Goal: Task Accomplishment & Management: Use online tool/utility

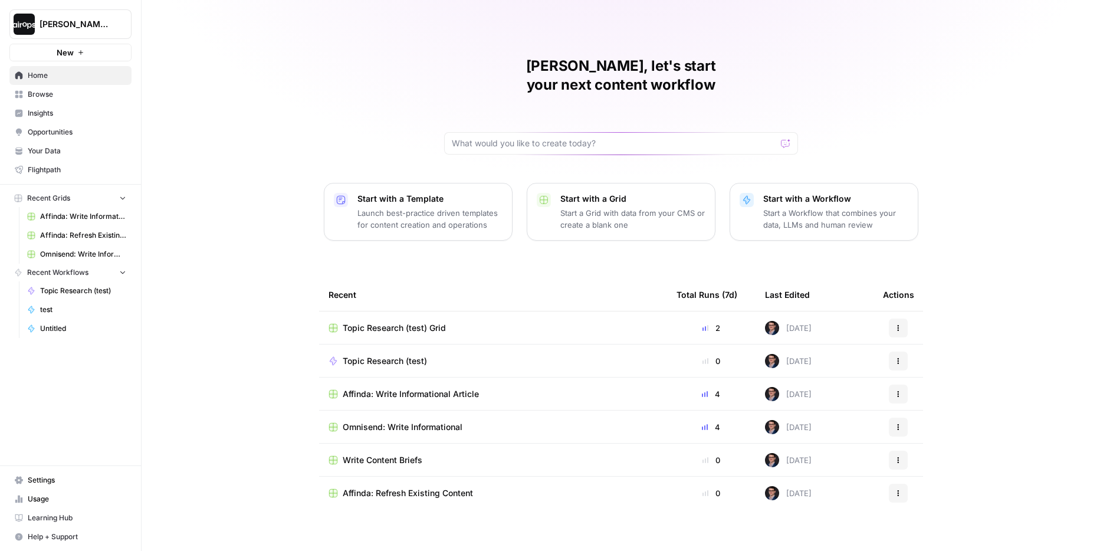
click at [402, 322] on span "Topic Research (test) Grid" at bounding box center [394, 328] width 103 height 12
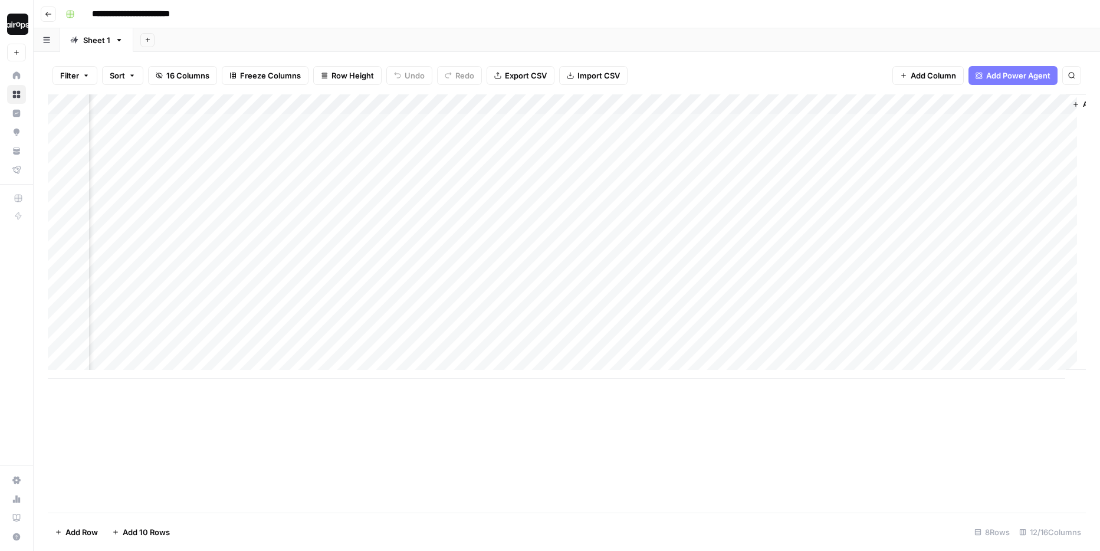
scroll to position [0, 491]
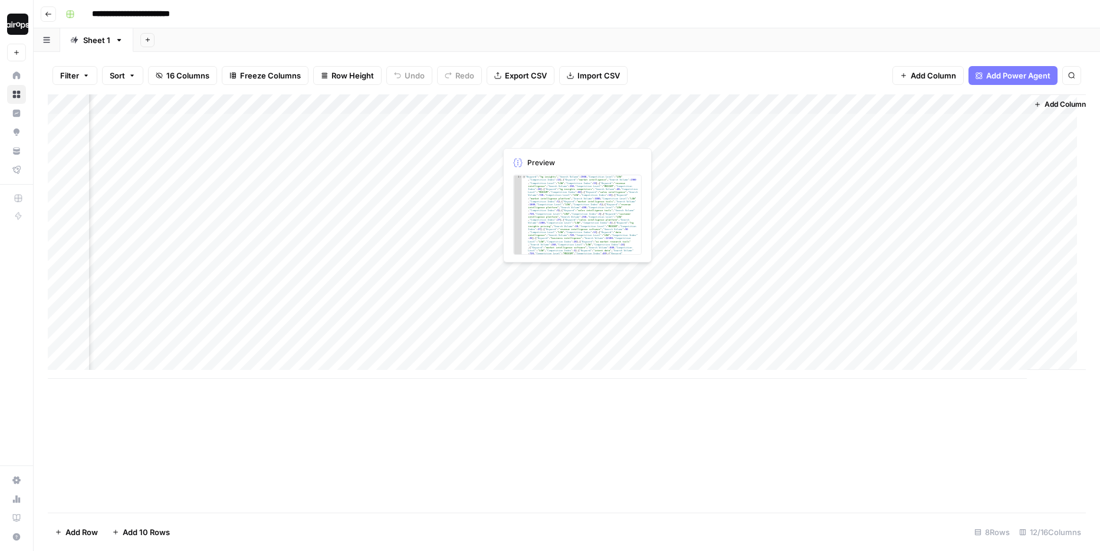
click at [591, 123] on div "Add Column" at bounding box center [567, 236] width 1038 height 284
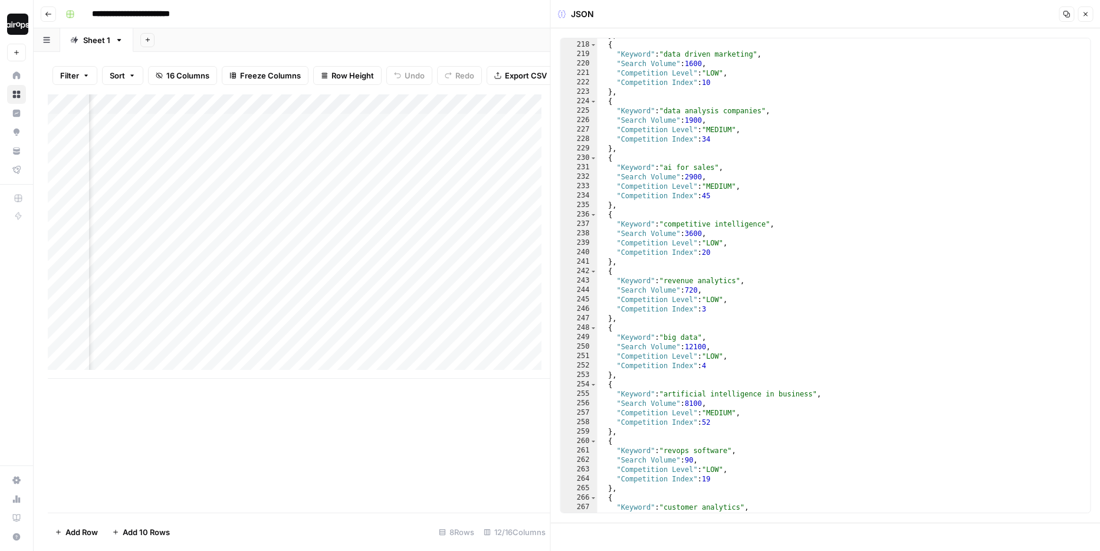
scroll to position [597, 0]
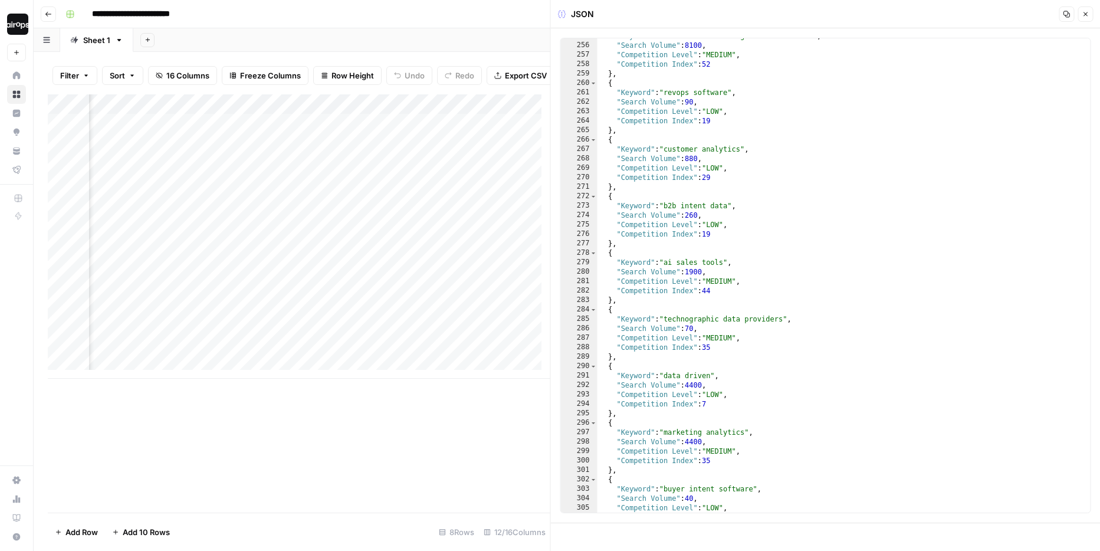
click at [1090, 14] on button "Close" at bounding box center [1085, 13] width 15 height 15
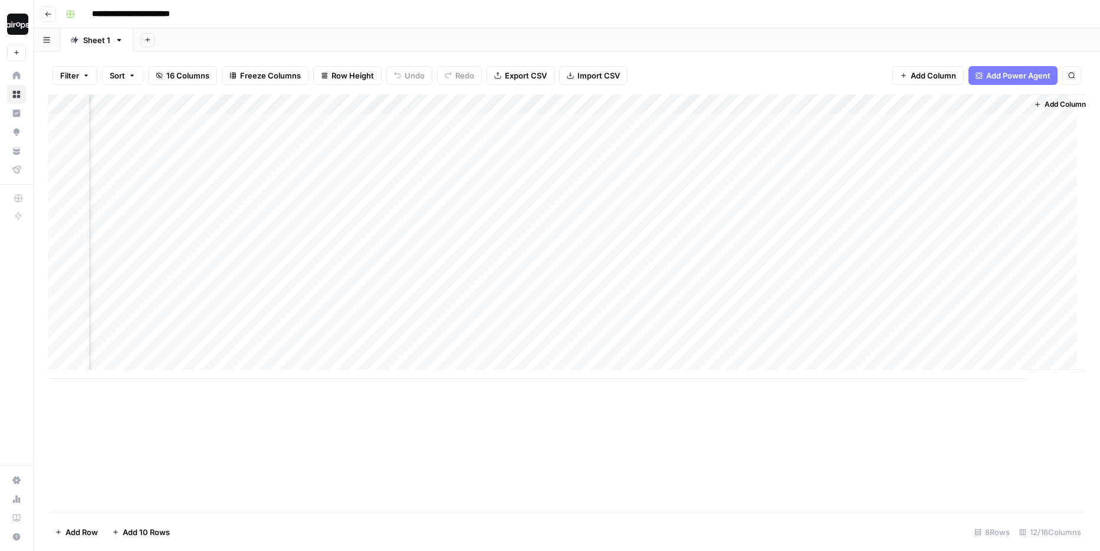
scroll to position [0, 507]
click at [681, 123] on div "Add Column" at bounding box center [567, 236] width 1038 height 284
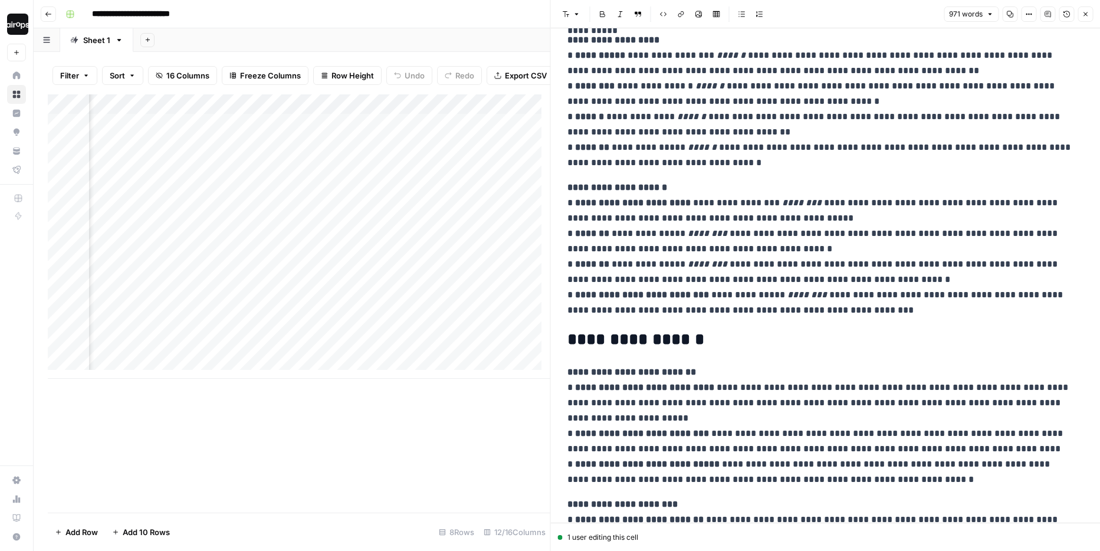
scroll to position [245, 0]
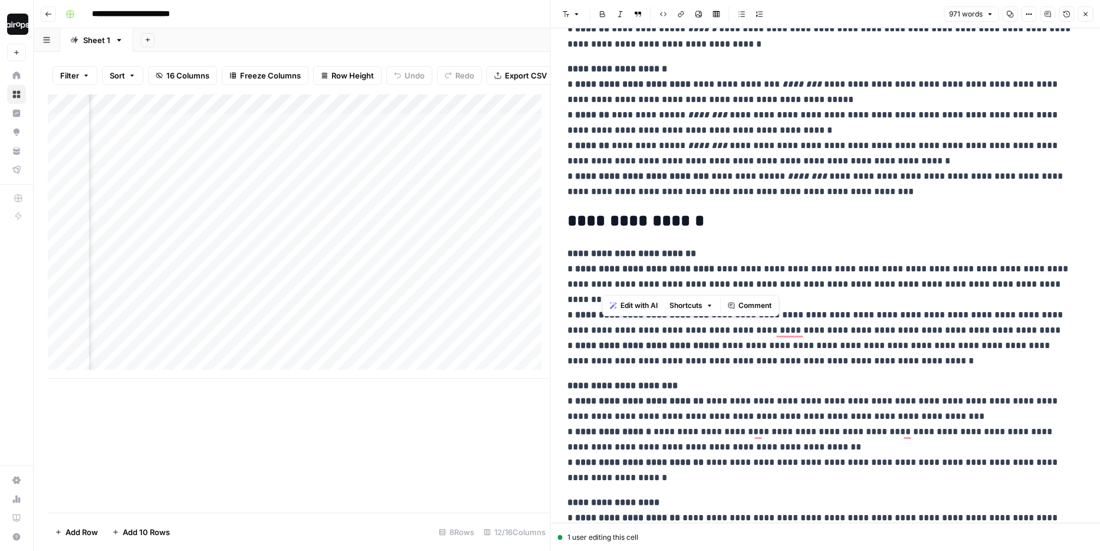
drag, startPoint x: 1030, startPoint y: 270, endPoint x: 600, endPoint y: 283, distance: 429.6
click at [600, 282] on p "**********" at bounding box center [821, 307] width 508 height 123
copy p "**********"
click at [639, 438] on p "**********" at bounding box center [821, 431] width 508 height 107
click at [1089, 12] on button "Close" at bounding box center [1085, 13] width 15 height 15
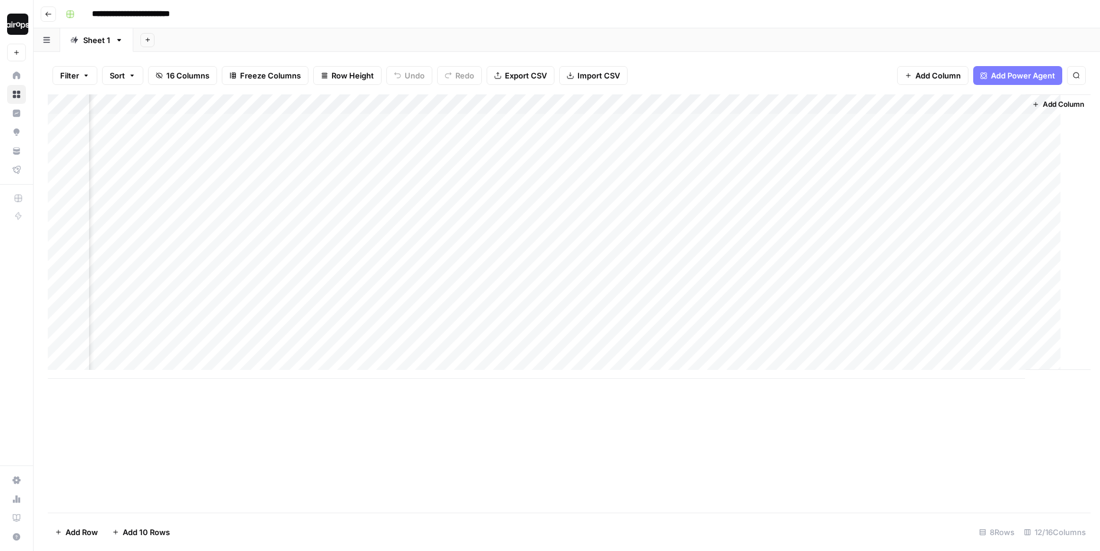
scroll to position [0, 493]
click at [774, 39] on div "Add Sheet" at bounding box center [616, 40] width 967 height 24
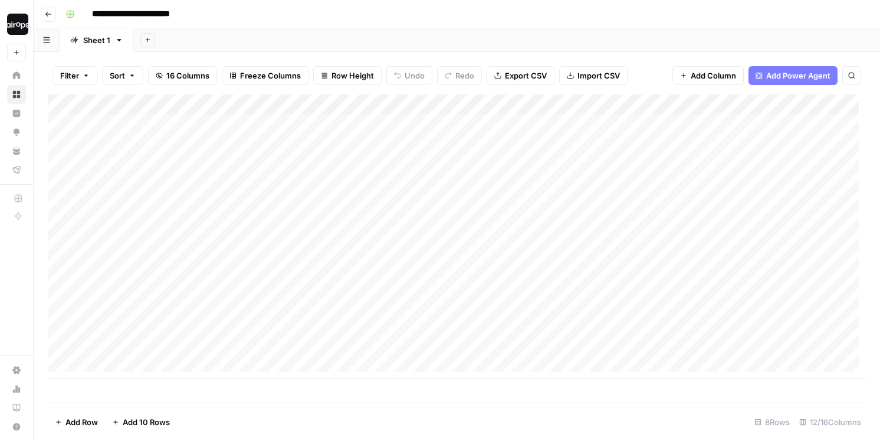
click at [347, 34] on div "Add Sheet" at bounding box center [506, 40] width 747 height 24
click at [782, 123] on div "Add Column" at bounding box center [457, 236] width 818 height 284
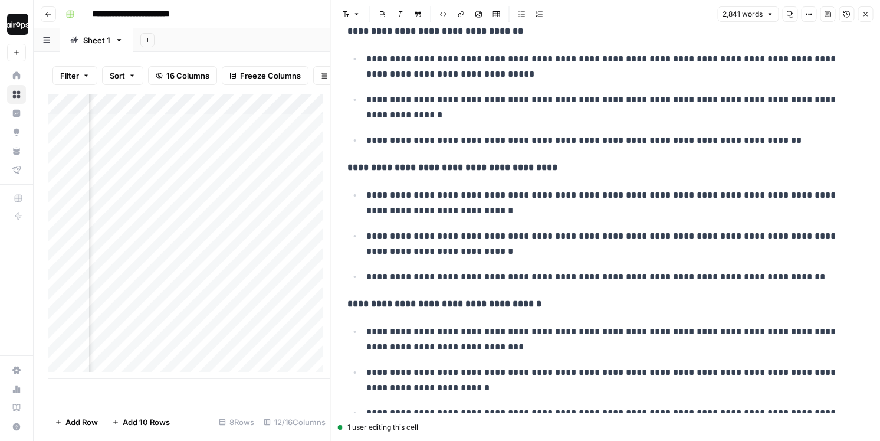
scroll to position [1801, 0]
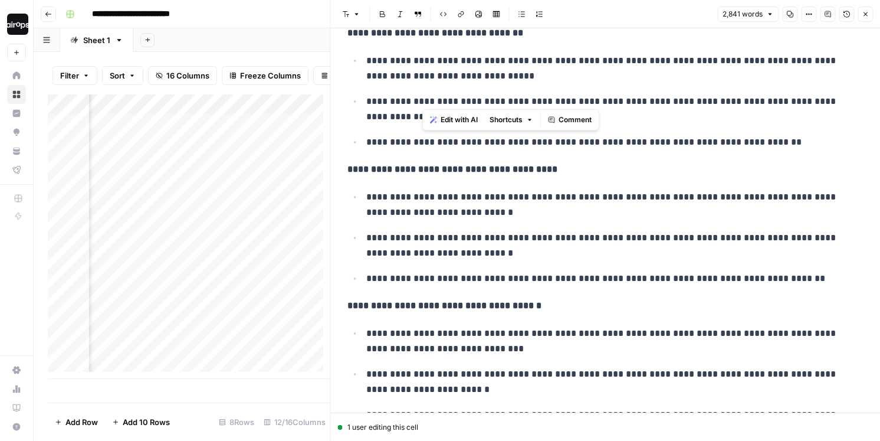
drag, startPoint x: 441, startPoint y: 100, endPoint x: 541, endPoint y: 102, distance: 100.3
click at [541, 102] on p "**********" at bounding box center [611, 109] width 491 height 31
click at [525, 215] on p "**********" at bounding box center [611, 204] width 491 height 31
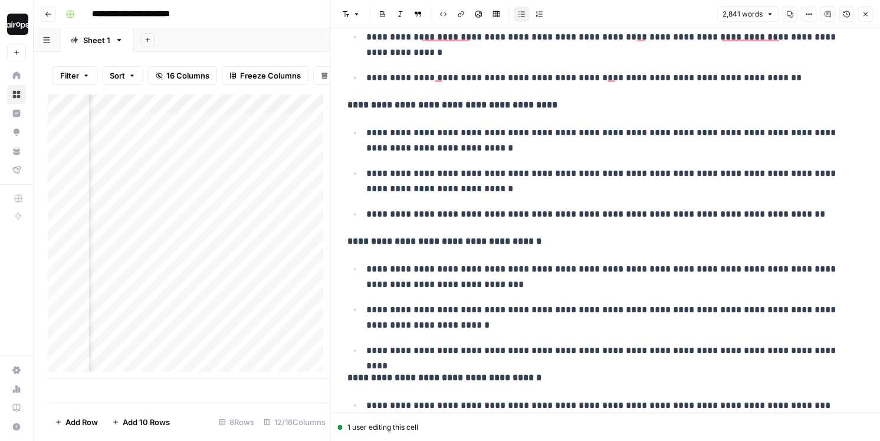
scroll to position [0, 0]
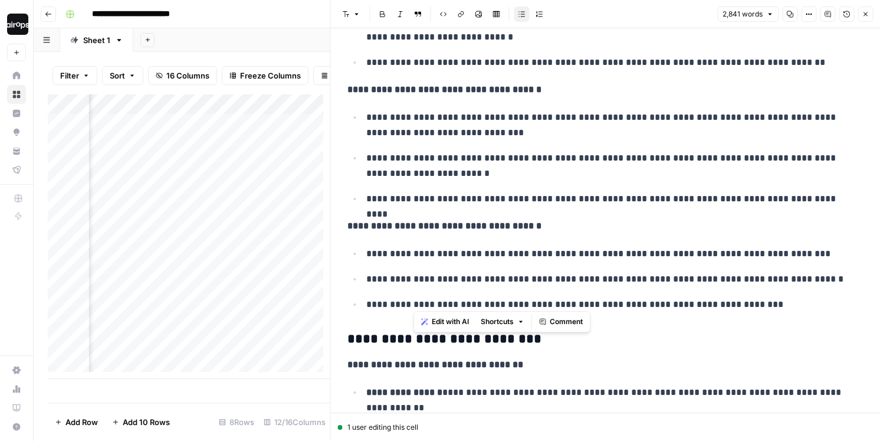
drag, startPoint x: 524, startPoint y: 302, endPoint x: 413, endPoint y: 304, distance: 111.5
click at [413, 304] on p "**********" at bounding box center [611, 304] width 491 height 15
copy p "**********"
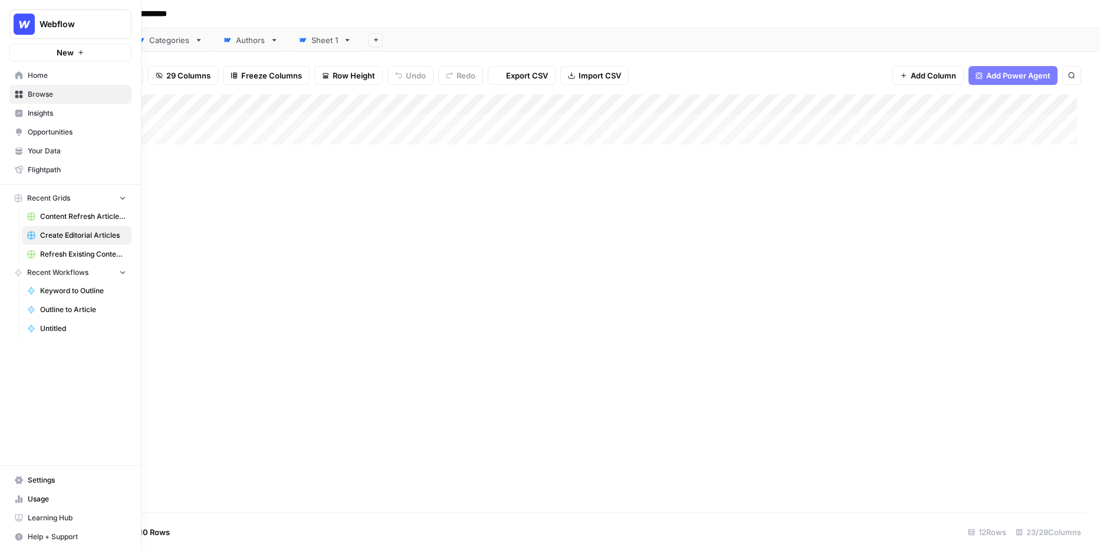
click at [41, 17] on button "Webflow" at bounding box center [70, 23] width 122 height 29
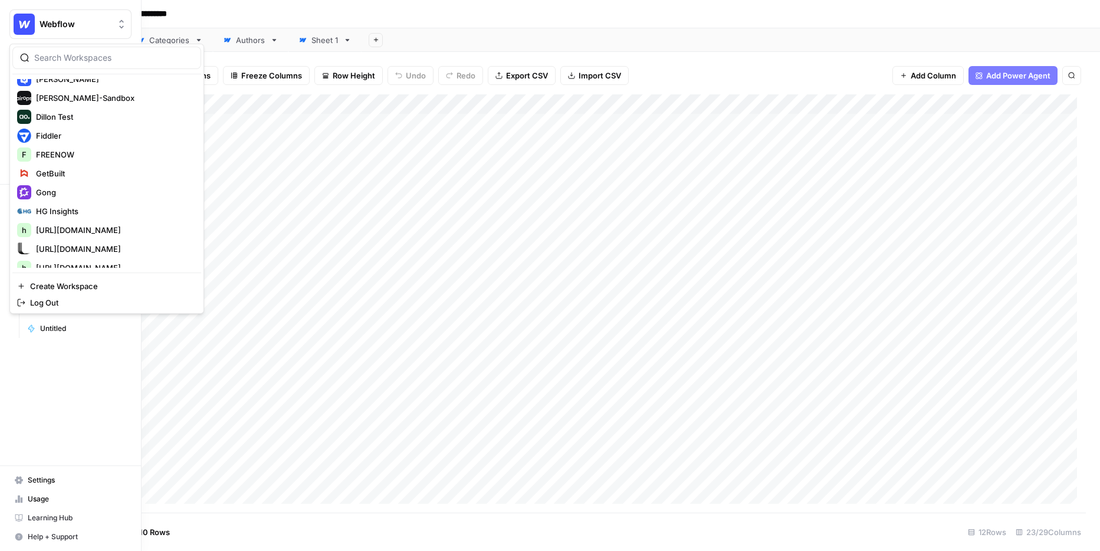
scroll to position [339, 0]
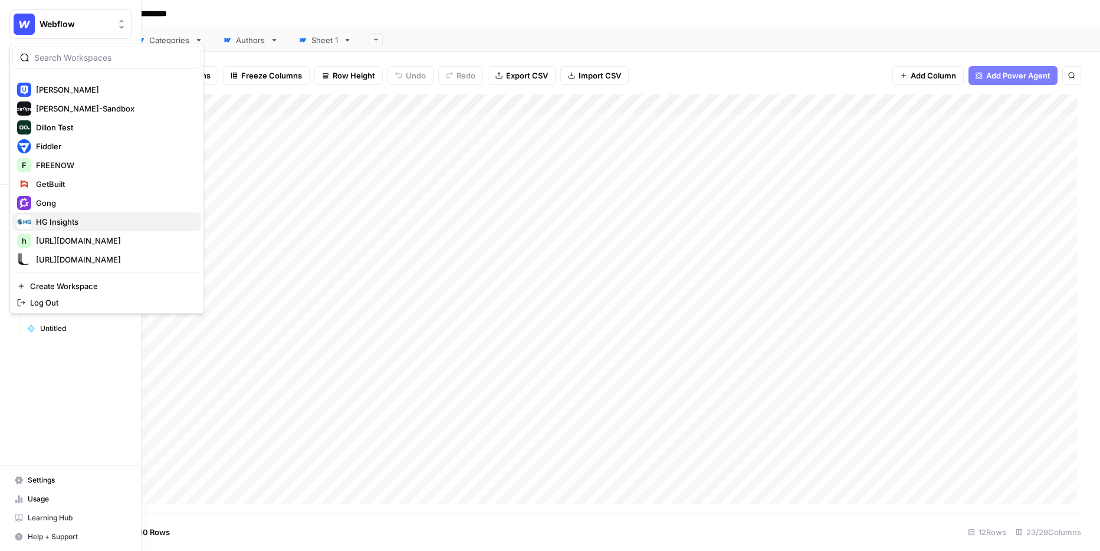
click at [83, 219] on span "HG Insights" at bounding box center [114, 222] width 156 height 12
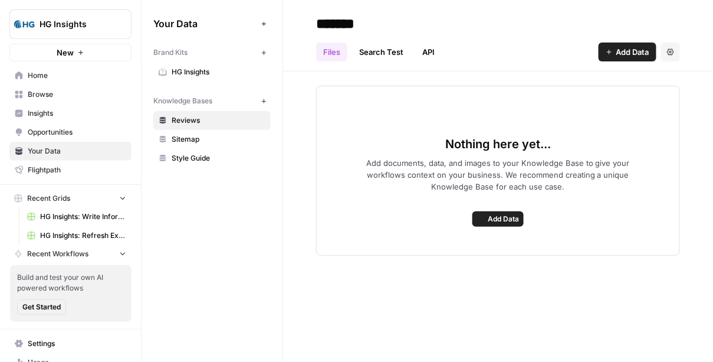
click at [261, 53] on icon "button" at bounding box center [264, 53] width 6 height 6
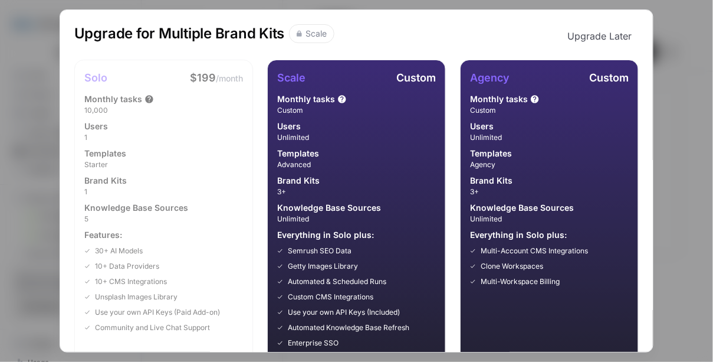
click at [684, 29] on div "Upgrade for Multiple Brand Kits Scale Upgrade Later Solo $199 /month Monthly ta…" at bounding box center [356, 181] width 713 height 362
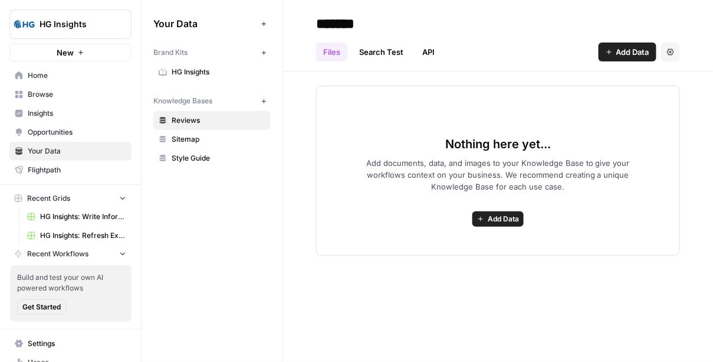
click at [104, 28] on span "HG Insights" at bounding box center [75, 24] width 71 height 12
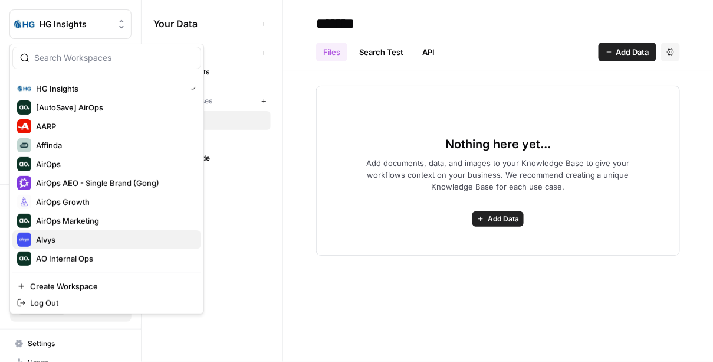
click at [57, 239] on span "Alvys" at bounding box center [114, 240] width 156 height 12
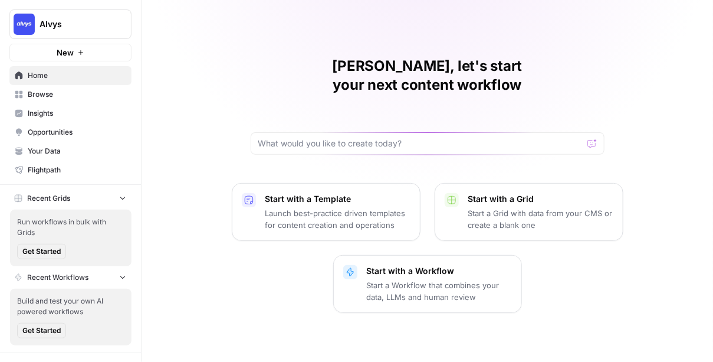
click at [68, 149] on span "Your Data" at bounding box center [77, 151] width 99 height 11
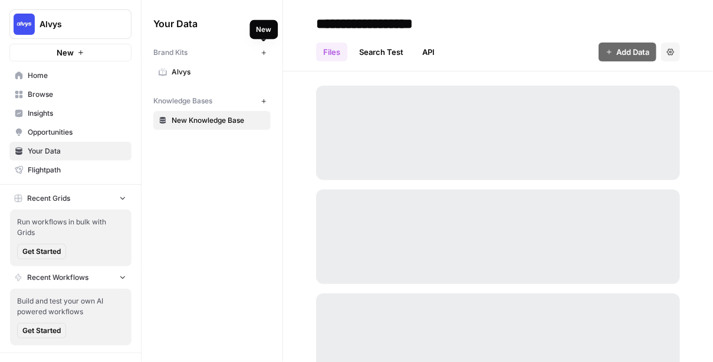
click at [267, 55] on button "New" at bounding box center [264, 52] width 14 height 14
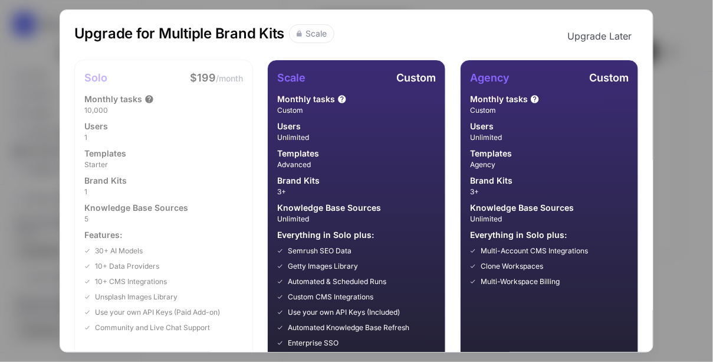
click at [675, 42] on div "Upgrade for Multiple Brand Kits Scale Upgrade Later Solo $199 /month Monthly ta…" at bounding box center [356, 181] width 713 height 362
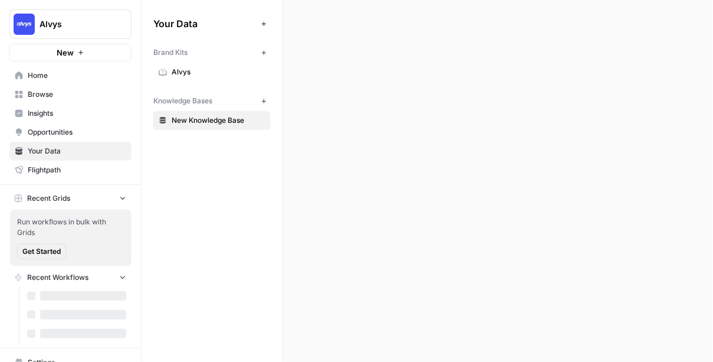
click at [90, 28] on span "Alvys" at bounding box center [75, 24] width 71 height 12
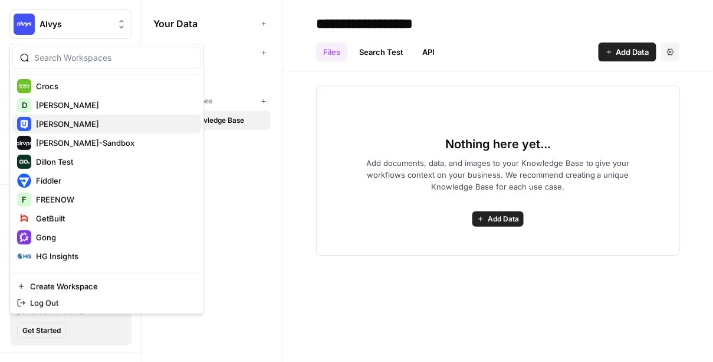
scroll to position [299, 0]
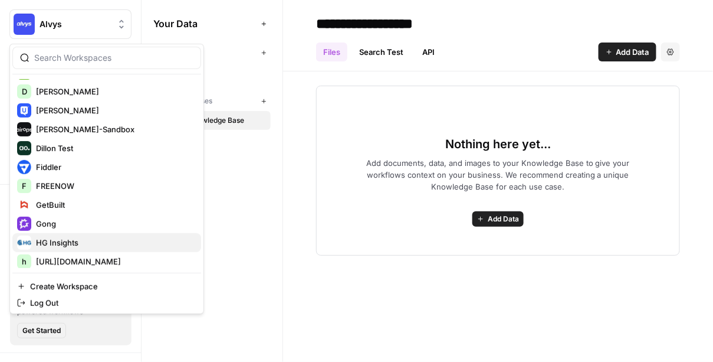
click at [80, 239] on span "HG Insights" at bounding box center [114, 243] width 156 height 12
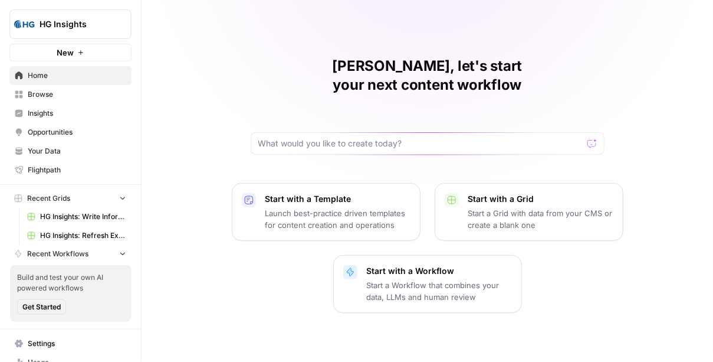
click at [66, 148] on span "Your Data" at bounding box center [77, 151] width 99 height 11
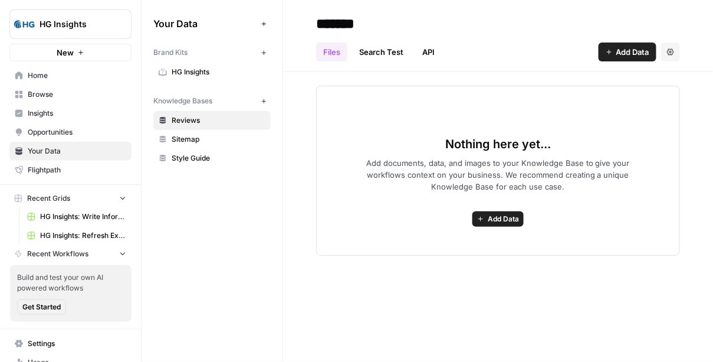
click at [261, 52] on icon "button" at bounding box center [263, 52] width 4 height 4
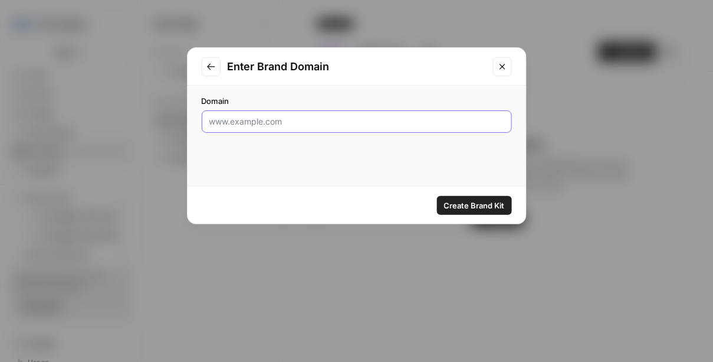
click at [334, 116] on input "Domain" at bounding box center [356, 122] width 295 height 12
paste input "https://www.madkudu.com/"
type input "https://www.madkudu.com/"
click at [479, 197] on button "Create Brand Kit" at bounding box center [474, 205] width 75 height 19
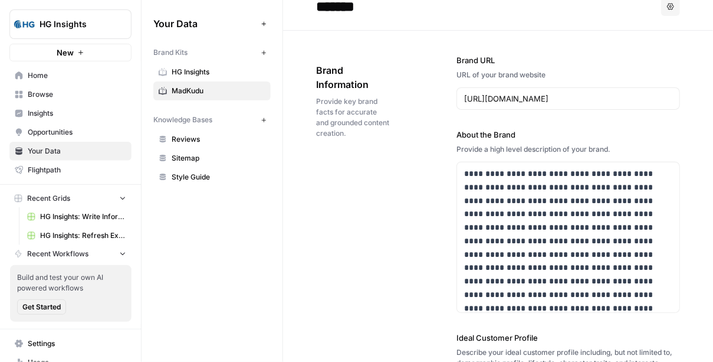
scroll to position [21, 0]
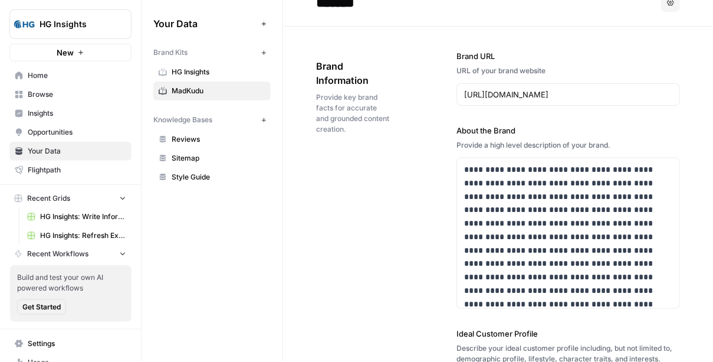
click at [267, 50] on button "New" at bounding box center [264, 52] width 14 height 14
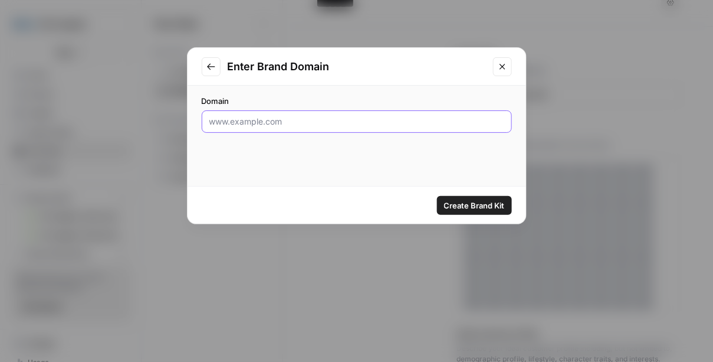
click at [275, 117] on input "Domain" at bounding box center [356, 122] width 295 height 12
paste input "https://www.trustradius.com/"
type input "https://www.trustradius.com/"
click at [473, 209] on span "Create Brand Kit" at bounding box center [474, 205] width 61 height 12
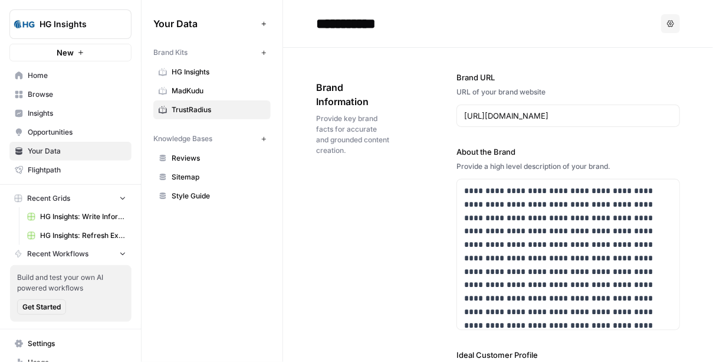
click at [208, 280] on div "Your Data Add Data Brand Kits New HG Insights MadKudu TrustRadius Knowledge Bas…" at bounding box center [212, 181] width 141 height 362
click at [147, 133] on div "Your Data Add Data Brand Kits New HG Insights MadKudu TrustRadius Knowledge Bas…" at bounding box center [212, 109] width 141 height 219
click at [188, 280] on div "Your Data Add Data Brand Kits New HG Insights MadKudu TrustRadius Knowledge Bas…" at bounding box center [212, 181] width 141 height 362
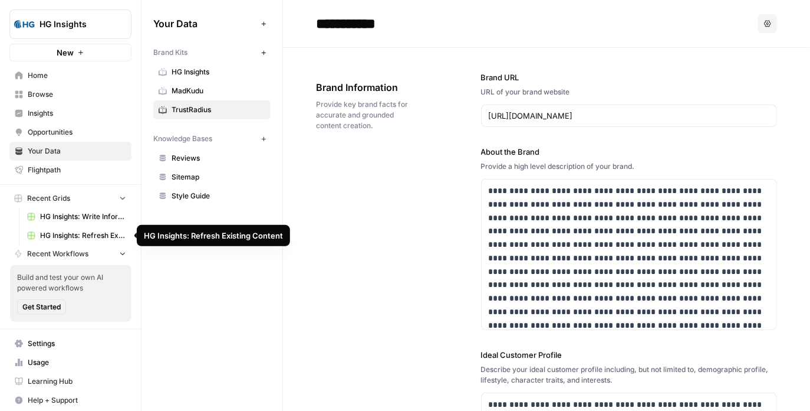
click at [92, 232] on span "HG Insights: Refresh Existing Content" at bounding box center [83, 235] width 86 height 11
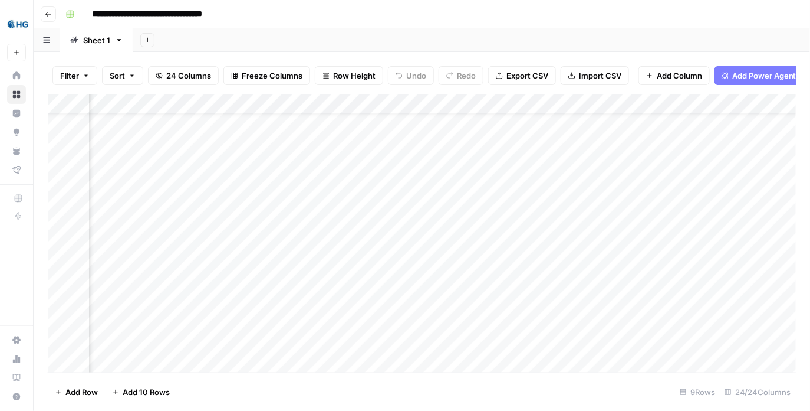
scroll to position [37, 1955]
click at [474, 238] on div "Add Column" at bounding box center [422, 233] width 749 height 278
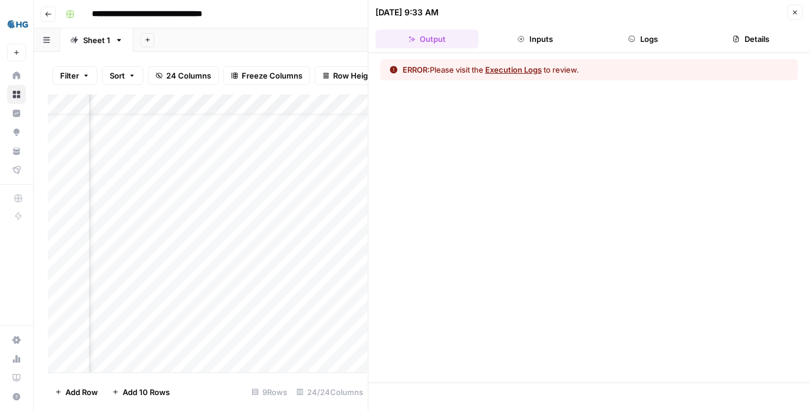
click at [528, 71] on button "Execution Logs" at bounding box center [513, 70] width 57 height 12
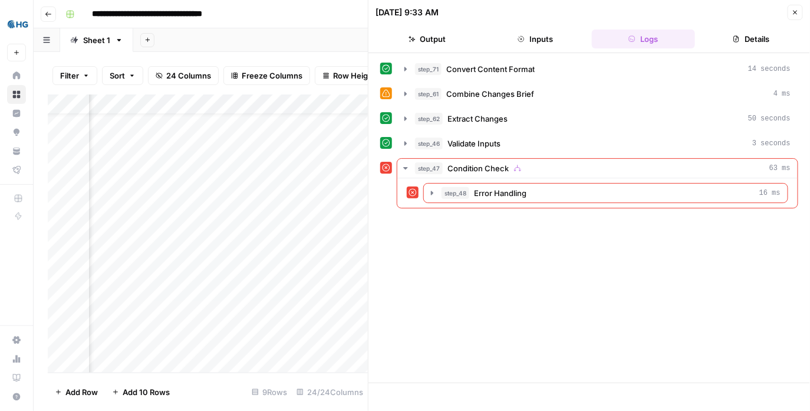
click at [713, 16] on button "Close" at bounding box center [795, 12] width 15 height 15
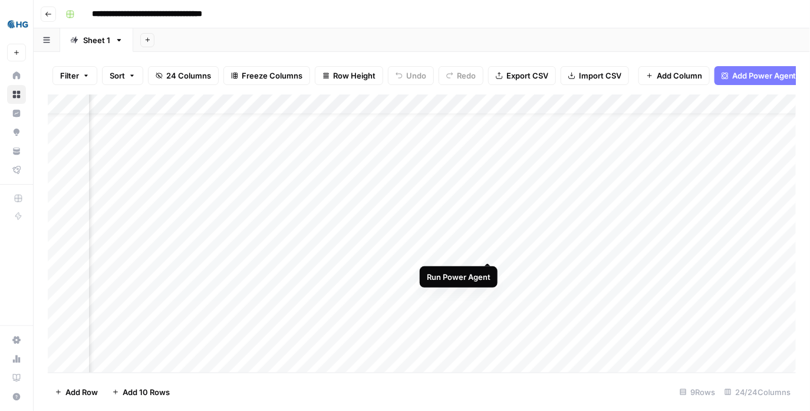
click at [490, 238] on div "Add Column" at bounding box center [422, 233] width 749 height 278
click at [581, 270] on div "Add Column" at bounding box center [422, 233] width 749 height 278
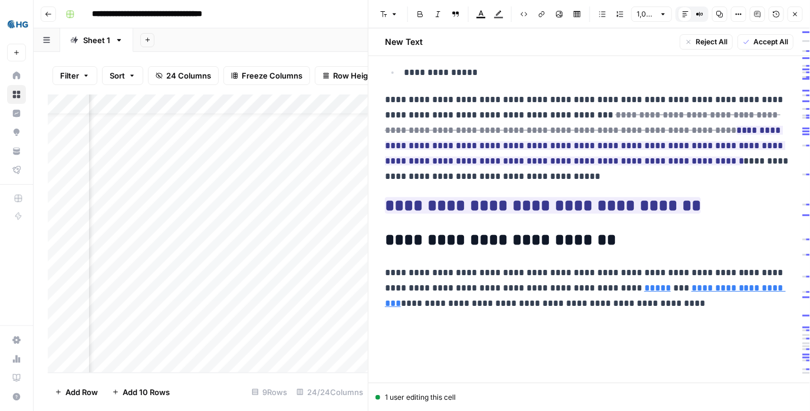
scroll to position [1463, 0]
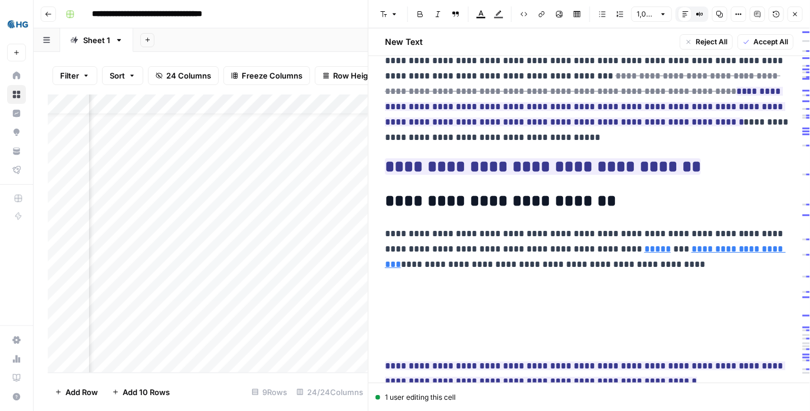
click at [713, 11] on icon "button" at bounding box center [795, 14] width 7 height 7
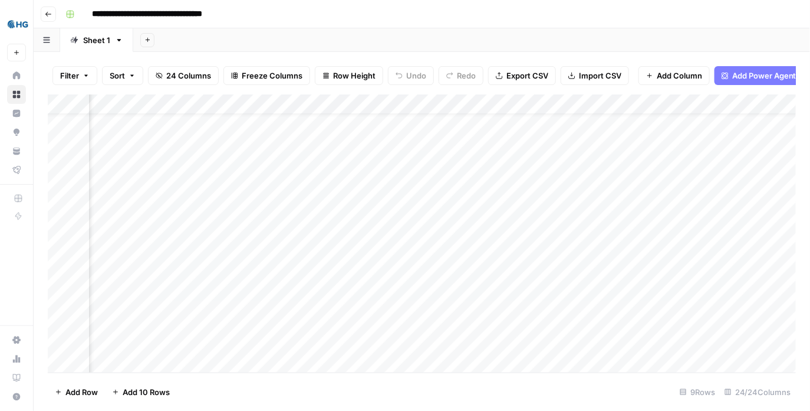
click at [577, 301] on div "Add Column" at bounding box center [422, 233] width 749 height 278
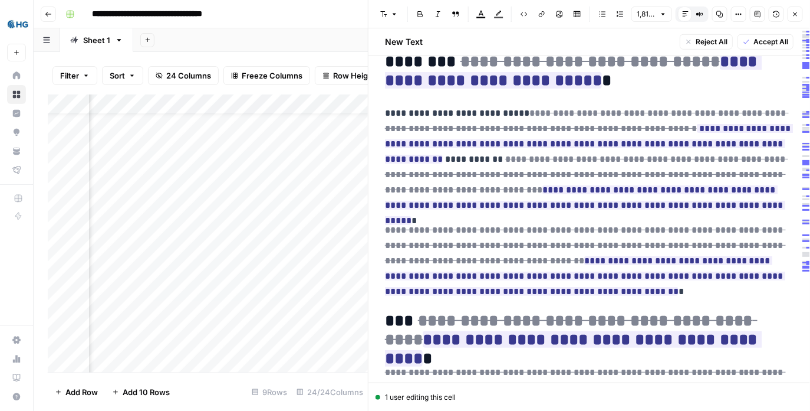
scroll to position [236, 0]
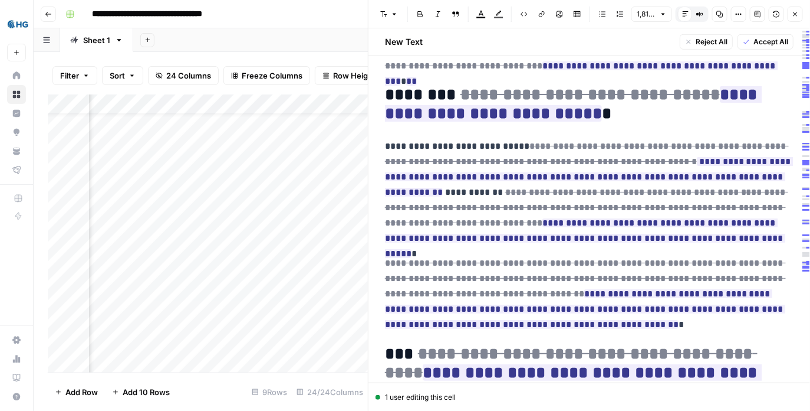
click at [713, 8] on button "Close" at bounding box center [795, 13] width 15 height 15
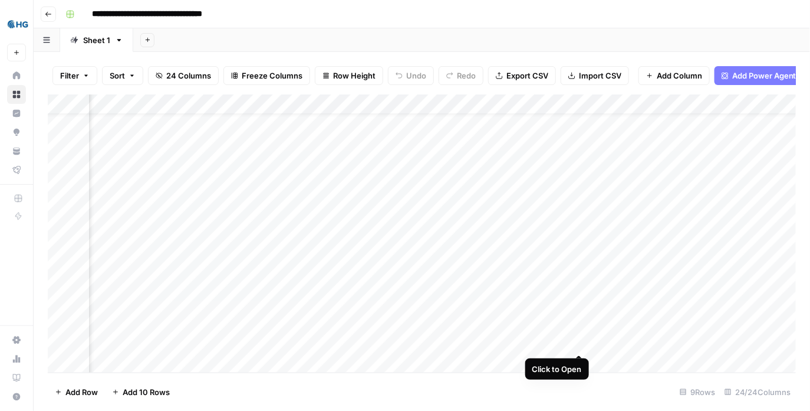
click at [581, 329] on div "Add Column" at bounding box center [422, 233] width 749 height 278
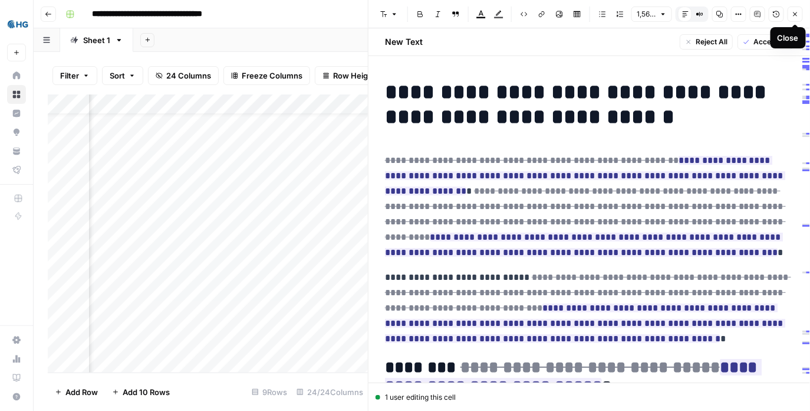
click at [713, 16] on icon "button" at bounding box center [795, 14] width 7 height 7
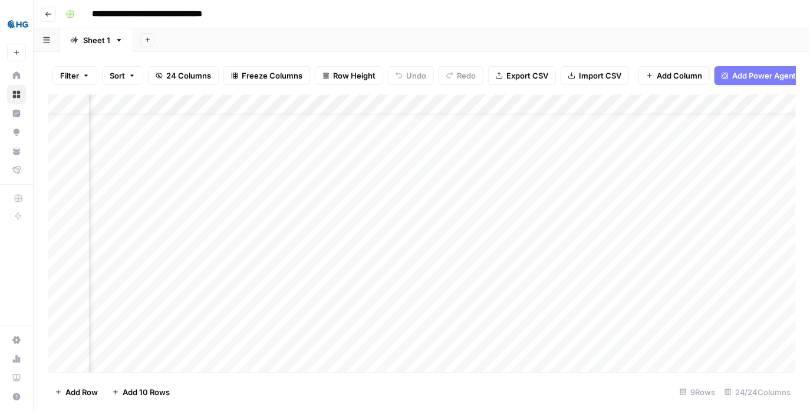
scroll to position [37, 0]
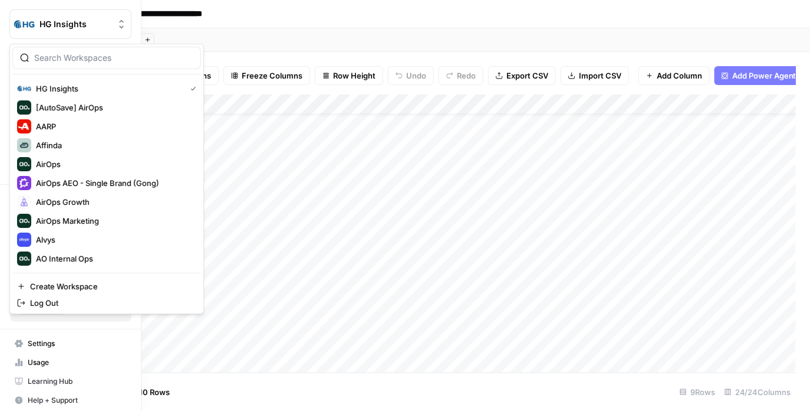
click at [48, 32] on button "HG Insights" at bounding box center [70, 23] width 122 height 29
click at [47, 242] on span "Alvys" at bounding box center [114, 240] width 156 height 12
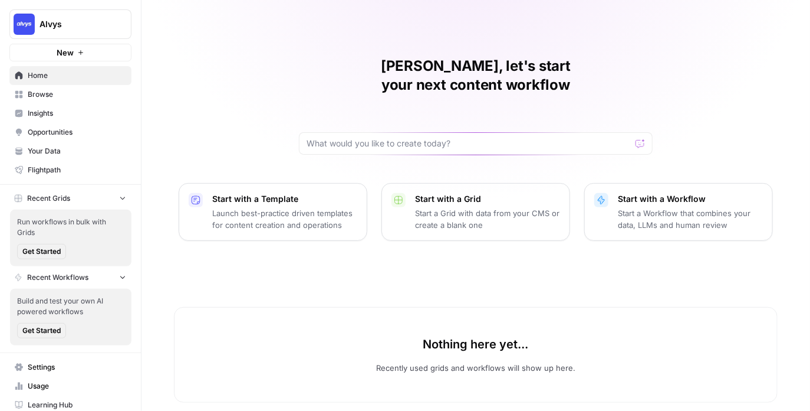
click at [281, 207] on p "Launch best-practice driven templates for content creation and operations" at bounding box center [284, 219] width 145 height 24
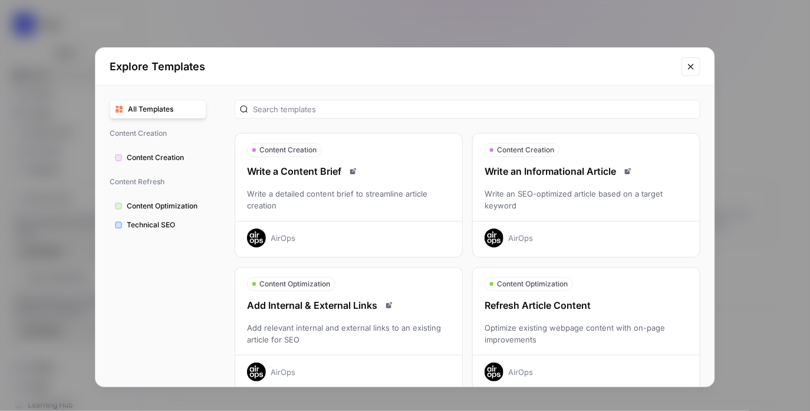
click at [568, 286] on span "Content Optimization" at bounding box center [532, 283] width 71 height 11
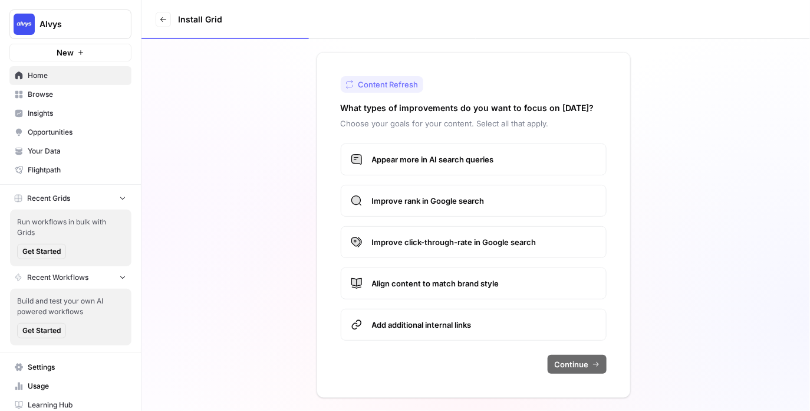
click at [441, 159] on span "Appear more in AI search queries" at bounding box center [484, 159] width 225 height 12
click at [441, 192] on label "Improve rank in Google search" at bounding box center [474, 201] width 266 height 32
click at [436, 245] on span "Improve click-through-rate in Google search" at bounding box center [484, 242] width 225 height 12
click at [435, 284] on span "Align content to match brand style" at bounding box center [484, 283] width 225 height 12
click at [434, 316] on label "Add additional internal links" at bounding box center [474, 324] width 266 height 32
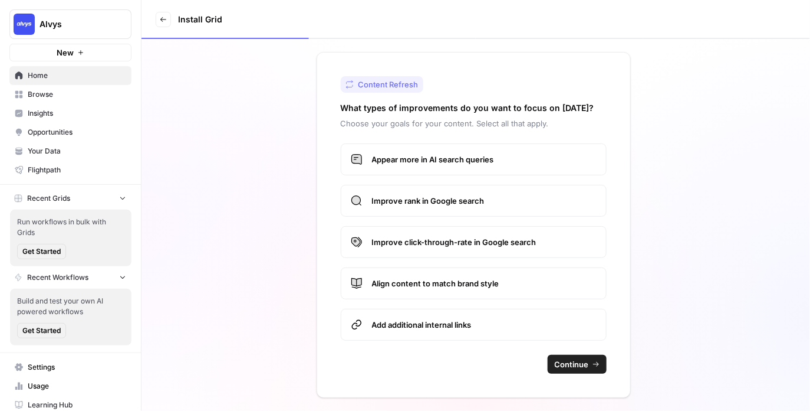
click at [579, 354] on button "Continue" at bounding box center [577, 363] width 59 height 19
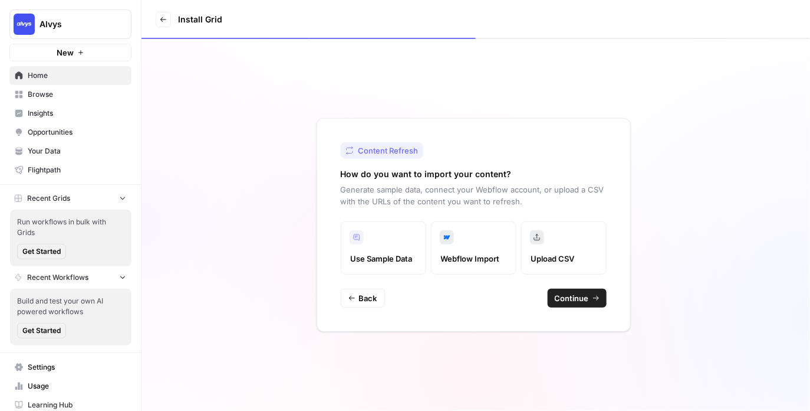
click at [557, 297] on span "Continue" at bounding box center [572, 298] width 34 height 12
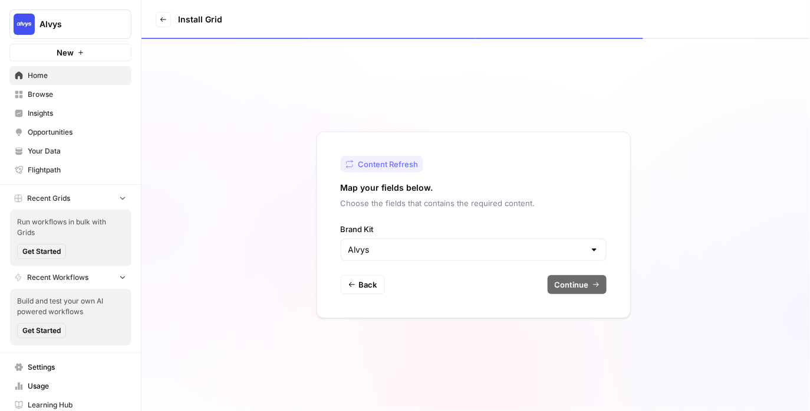
type input "Alvys"
click at [567, 281] on span "Continue" at bounding box center [572, 284] width 34 height 12
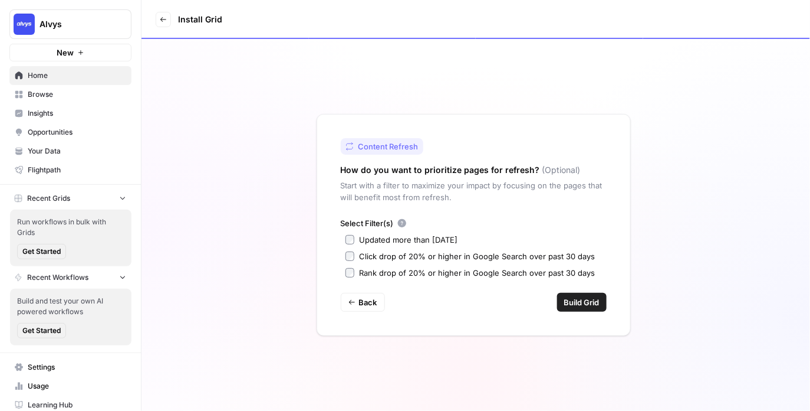
click at [567, 304] on span "Build Grid" at bounding box center [581, 302] width 35 height 12
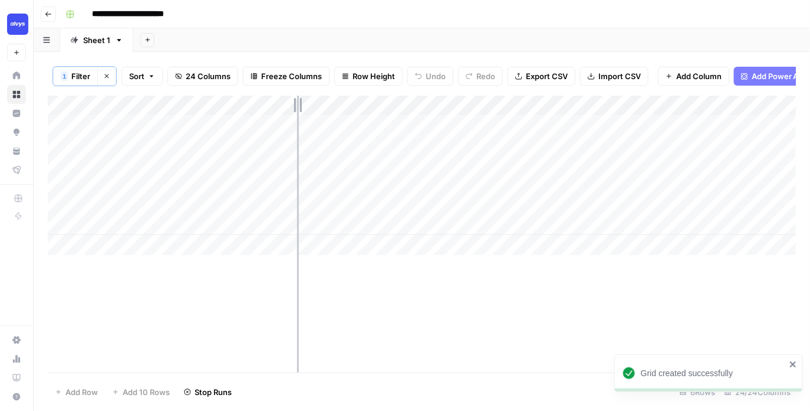
drag, startPoint x: 194, startPoint y: 108, endPoint x: 297, endPoint y: 109, distance: 103.2
click at [297, 108] on div "Add Column" at bounding box center [422, 175] width 749 height 159
click at [359, 71] on span "Row Height" at bounding box center [374, 76] width 42 height 12
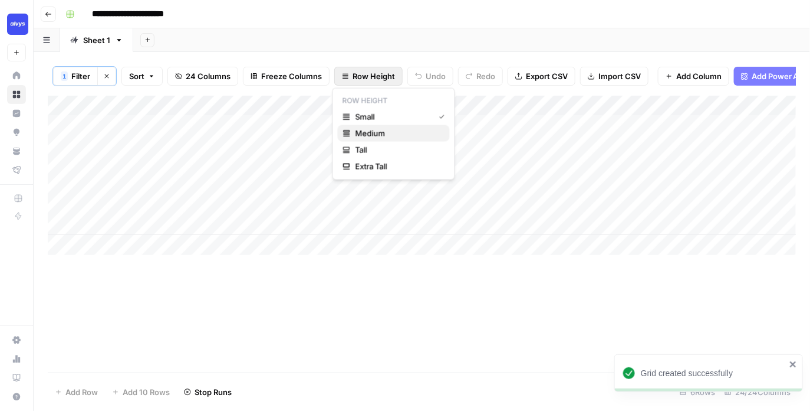
click at [363, 130] on span "Medium" at bounding box center [398, 133] width 85 height 12
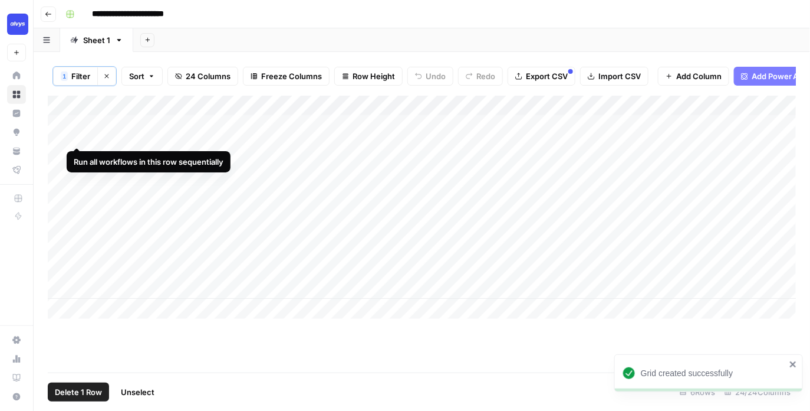
click at [58, 128] on div "Add Column" at bounding box center [422, 207] width 749 height 223
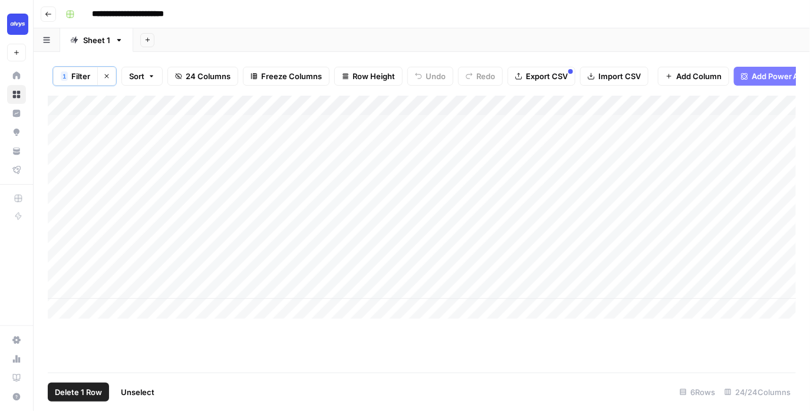
click at [77, 392] on span "Delete 1 Row" at bounding box center [78, 392] width 47 height 12
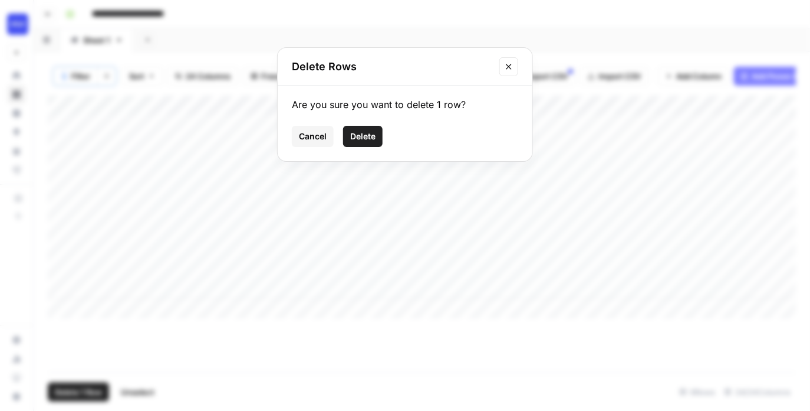
click at [396, 133] on div "Cancel Delete" at bounding box center [405, 136] width 226 height 21
click at [373, 133] on span "Delete" at bounding box center [362, 136] width 25 height 12
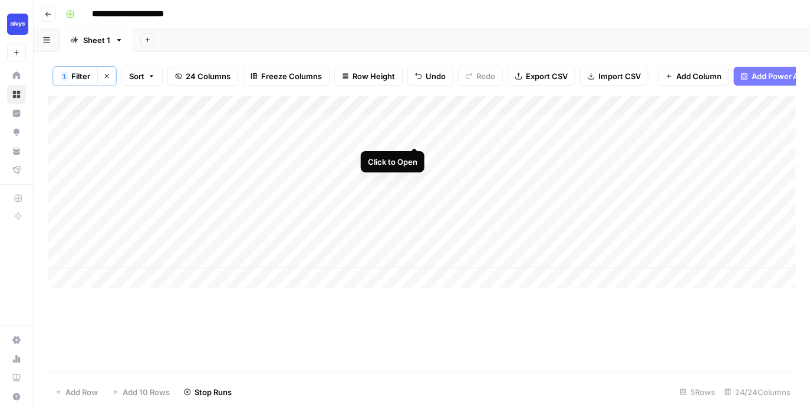
click at [433, 120] on div "Add Column" at bounding box center [422, 192] width 749 height 192
click at [433, 157] on div "Add Column" at bounding box center [422, 192] width 749 height 192
click at [431, 106] on div "Add Column" at bounding box center [422, 192] width 749 height 192
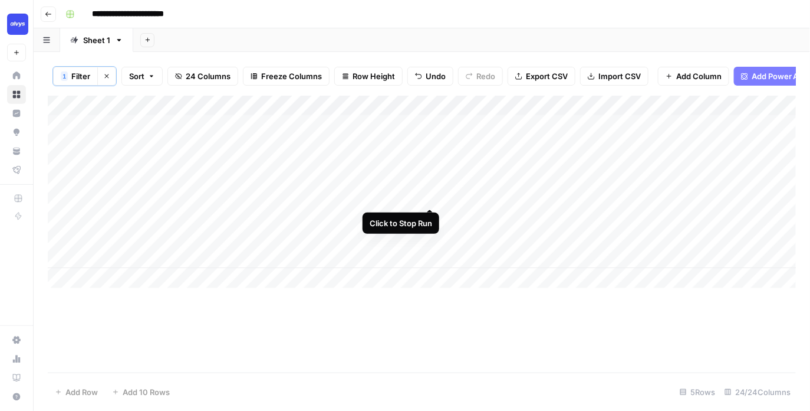
click at [432, 186] on div "Add Column" at bounding box center [422, 192] width 749 height 192
click at [434, 185] on div "Add Column" at bounding box center [422, 192] width 749 height 192
click at [87, 314] on div "Add Column" at bounding box center [422, 234] width 749 height 277
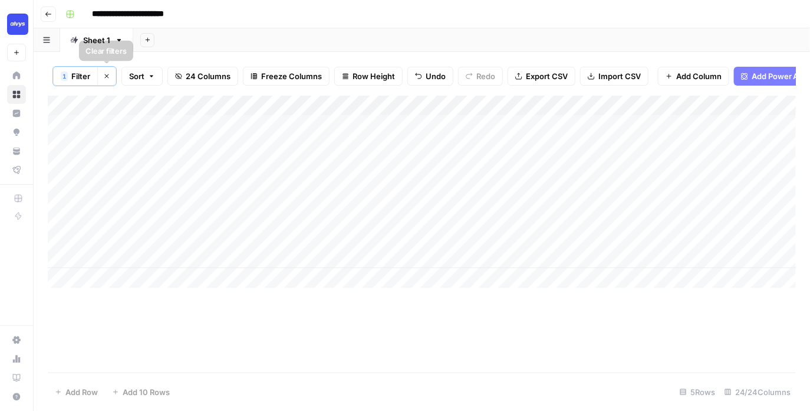
click at [108, 77] on icon "button" at bounding box center [106, 76] width 7 height 7
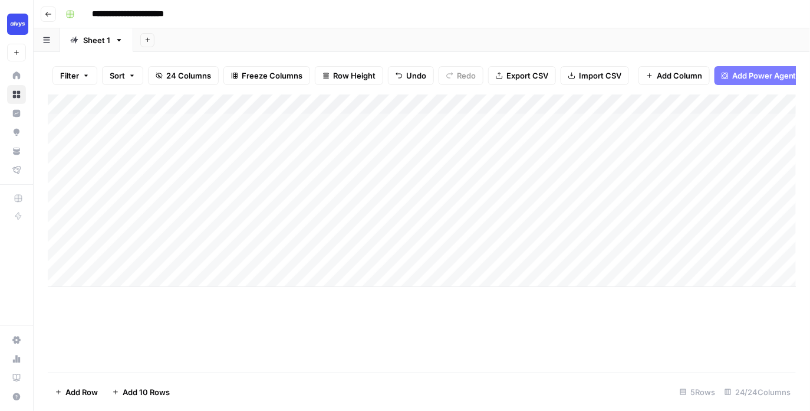
click at [115, 276] on div "Add Column" at bounding box center [422, 190] width 749 height 192
type input "**********"
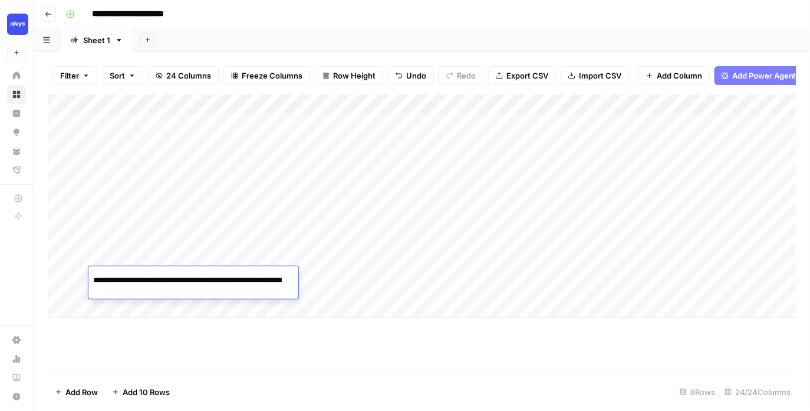
scroll to position [0, 171]
click at [195, 370] on div "Add Column" at bounding box center [422, 233] width 749 height 278
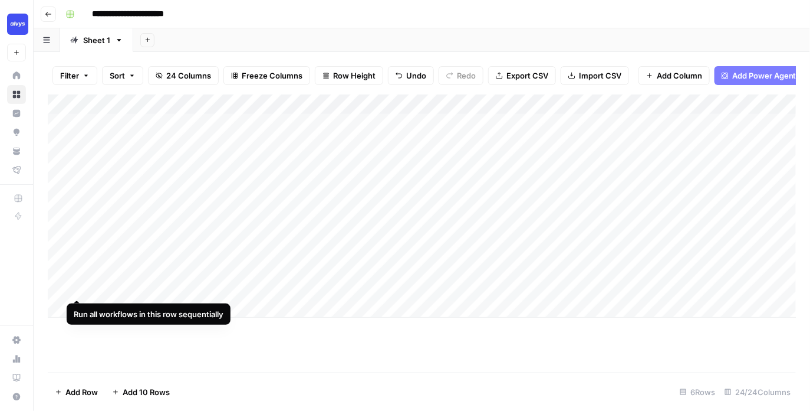
click at [78, 275] on div "Add Column" at bounding box center [422, 205] width 749 height 223
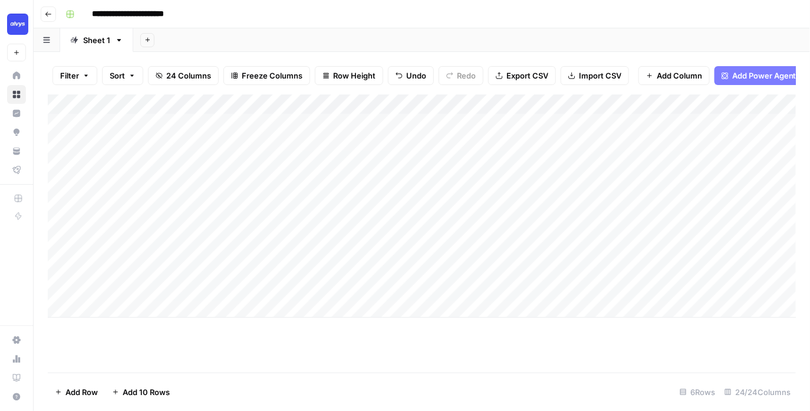
click at [136, 307] on div "Add Column" at bounding box center [422, 205] width 749 height 223
click at [140, 308] on div "Add Column" at bounding box center [422, 221] width 749 height 254
type input "**********"
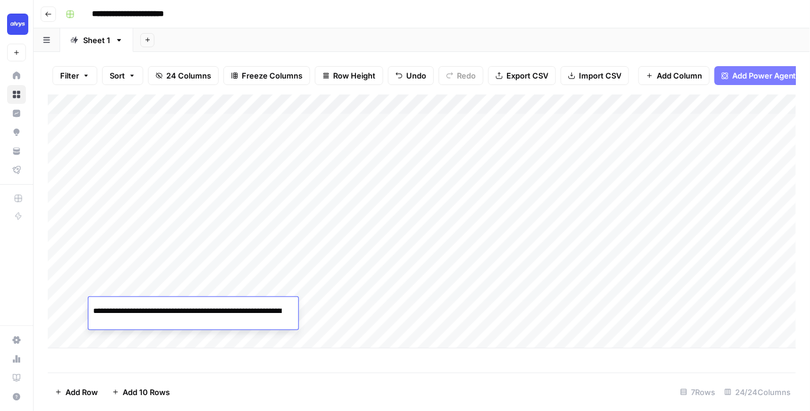
scroll to position [0, 149]
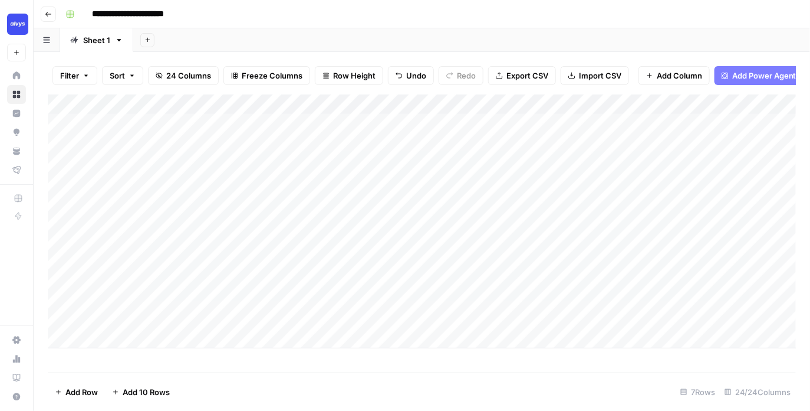
click at [77, 307] on div "Add Column" at bounding box center [422, 221] width 749 height 254
click at [260, 369] on div "Add Column" at bounding box center [422, 233] width 749 height 278
click at [121, 342] on div "Add Column" at bounding box center [422, 221] width 749 height 254
click at [153, 344] on input at bounding box center [187, 341] width 189 height 14
type input "**********"
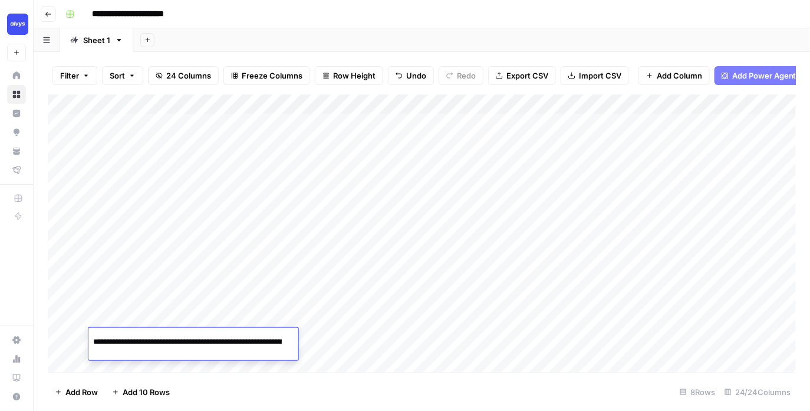
scroll to position [0, 101]
click at [390, 348] on div "Add Column" at bounding box center [422, 233] width 749 height 278
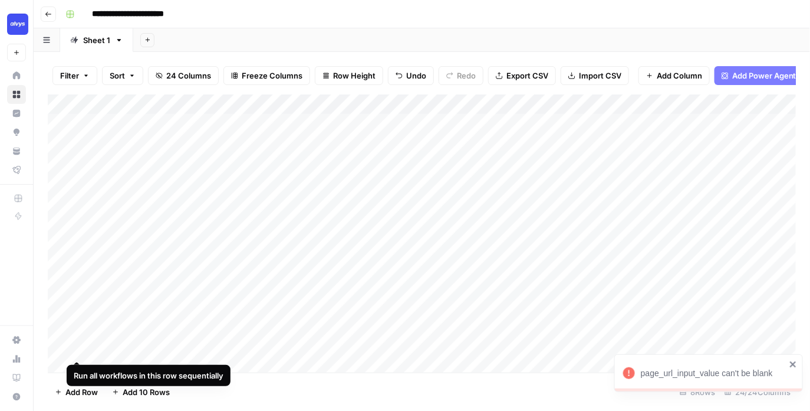
click at [78, 337] on div "Add Column" at bounding box center [422, 233] width 749 height 278
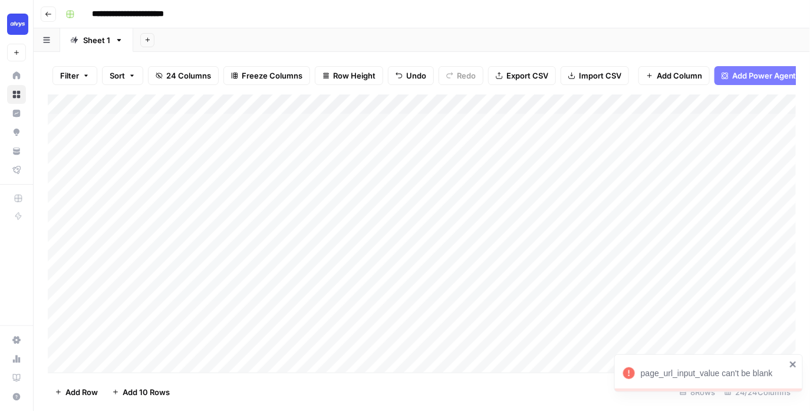
scroll to position [6, 0]
click at [127, 360] on div "Add Column" at bounding box center [422, 233] width 749 height 278
type input "**********"
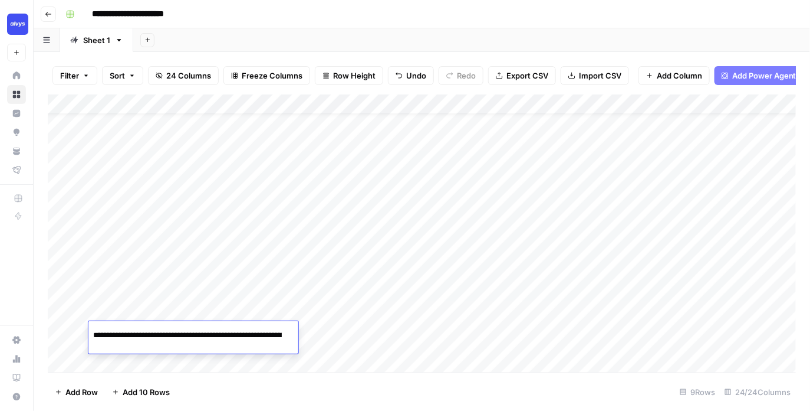
scroll to position [0, 141]
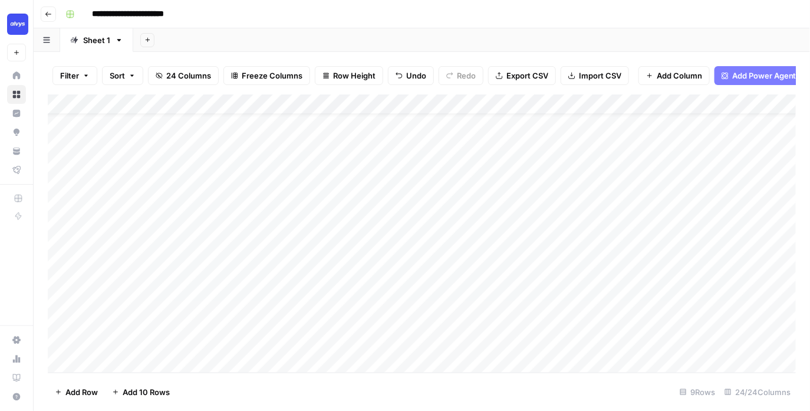
click at [79, 330] on div "Add Column" at bounding box center [422, 233] width 749 height 278
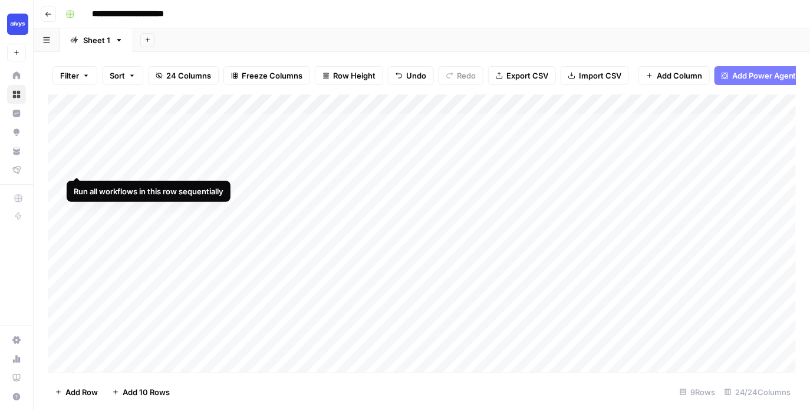
click at [61, 159] on div "Add Column" at bounding box center [422, 233] width 749 height 278
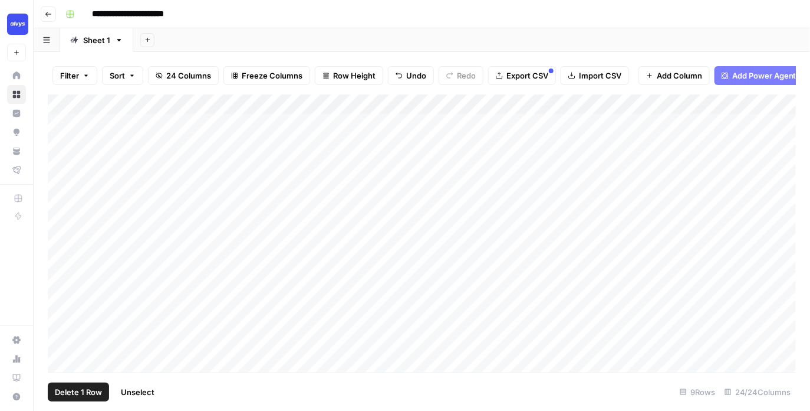
click at [84, 393] on span "Delete 1 Row" at bounding box center [78, 392] width 47 height 12
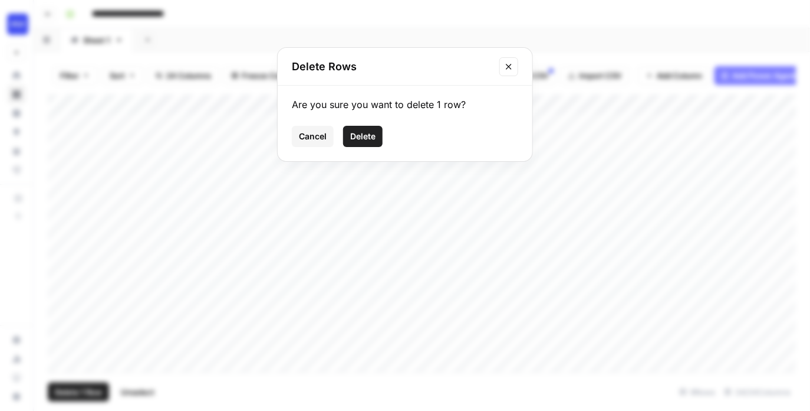
click at [376, 139] on button "Delete" at bounding box center [363, 136] width 40 height 21
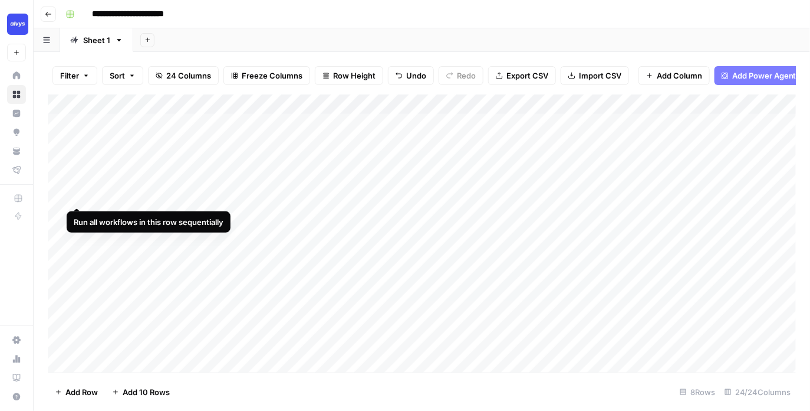
click at [64, 191] on div "Add Column" at bounding box center [422, 233] width 749 height 278
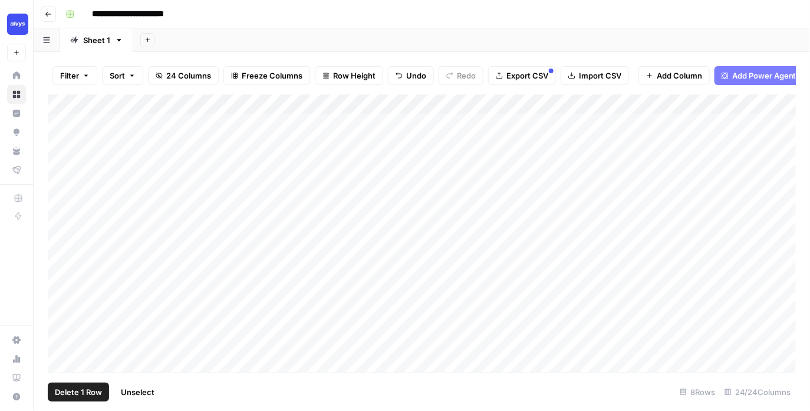
click at [85, 396] on span "Delete 1 Row" at bounding box center [78, 392] width 47 height 12
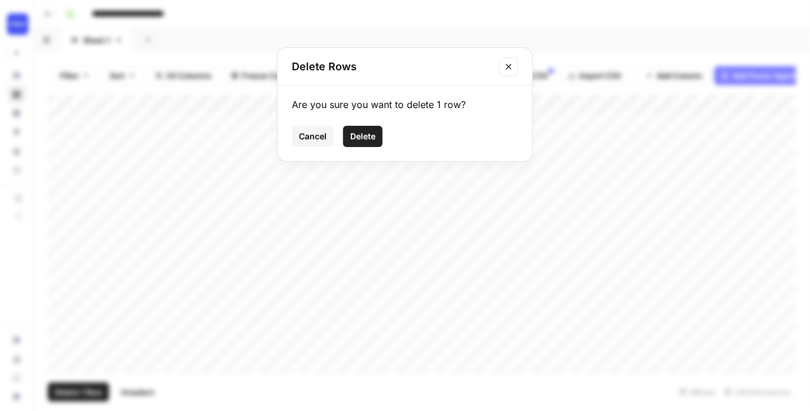
click at [367, 139] on span "Delete" at bounding box center [362, 136] width 25 height 12
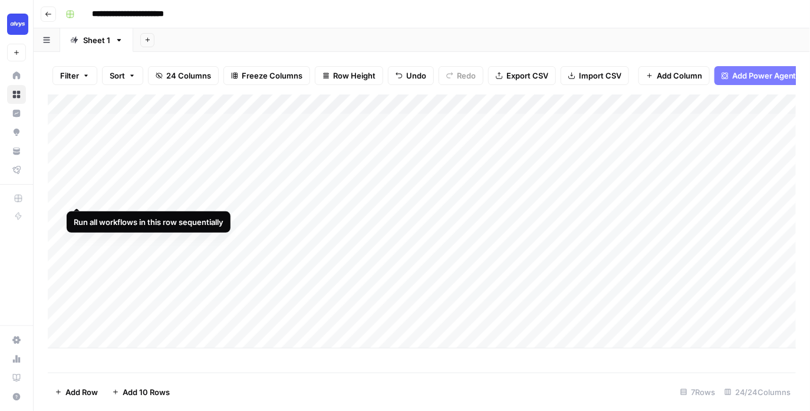
click at [75, 184] on div "Add Column" at bounding box center [422, 221] width 749 height 254
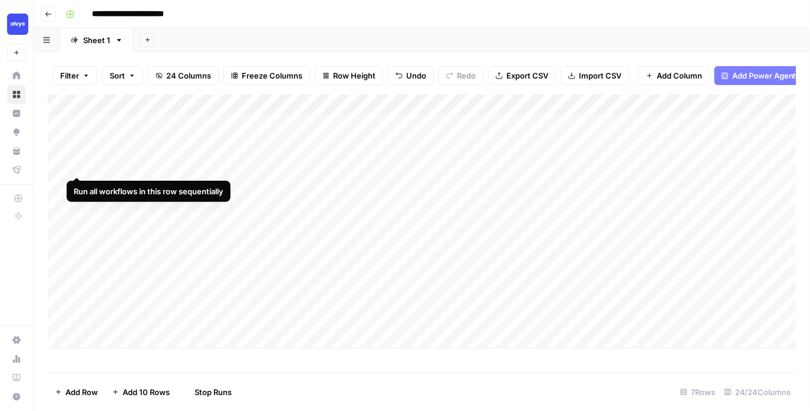
click at [78, 154] on div "Add Column" at bounding box center [422, 221] width 749 height 254
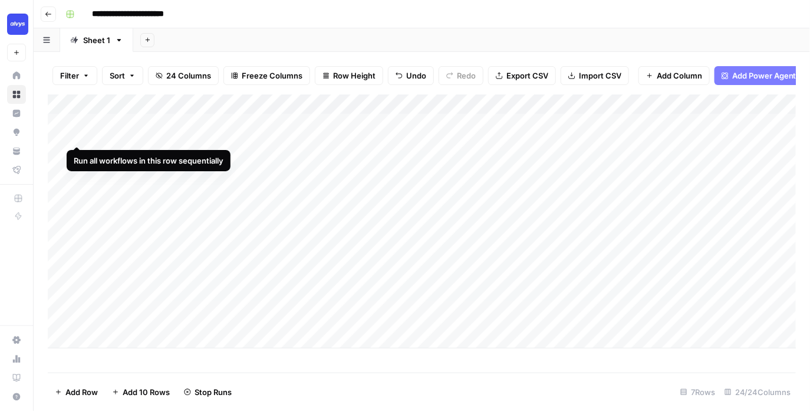
click at [79, 123] on div "Add Column" at bounding box center [422, 221] width 749 height 254
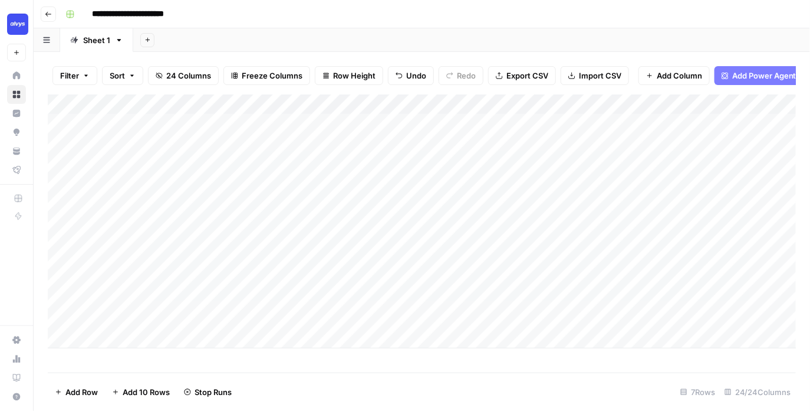
click at [91, 14] on input "**********" at bounding box center [142, 14] width 110 height 19
type input "**********"
click at [309, 34] on div "Add Sheet" at bounding box center [471, 40] width 677 height 24
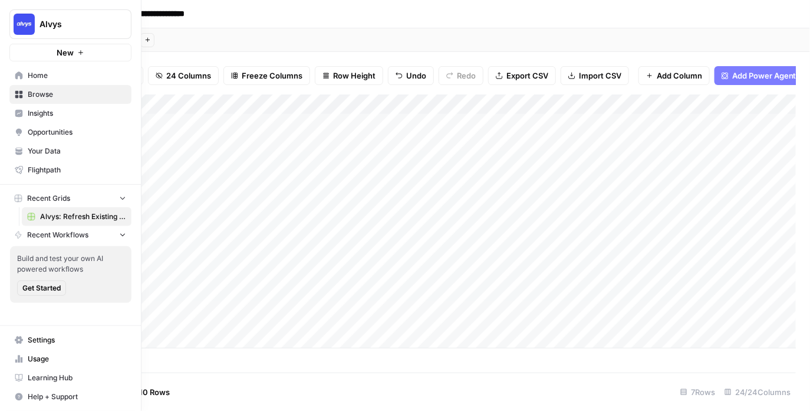
click at [40, 74] on span "Home" at bounding box center [77, 75] width 99 height 11
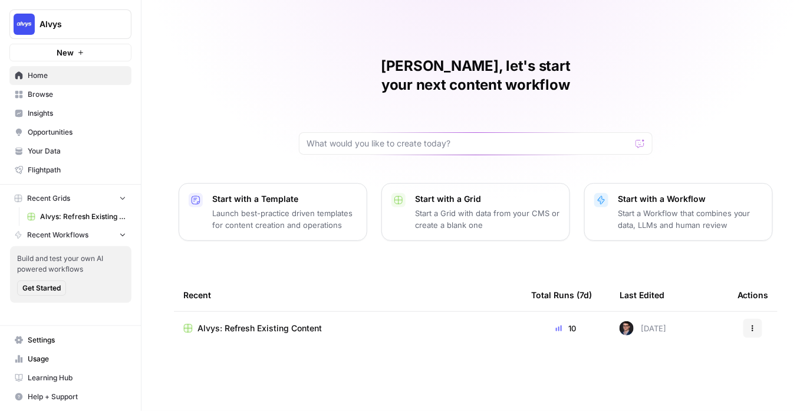
click at [252, 207] on p "Launch best-practice driven templates for content creation and operations" at bounding box center [284, 219] width 145 height 24
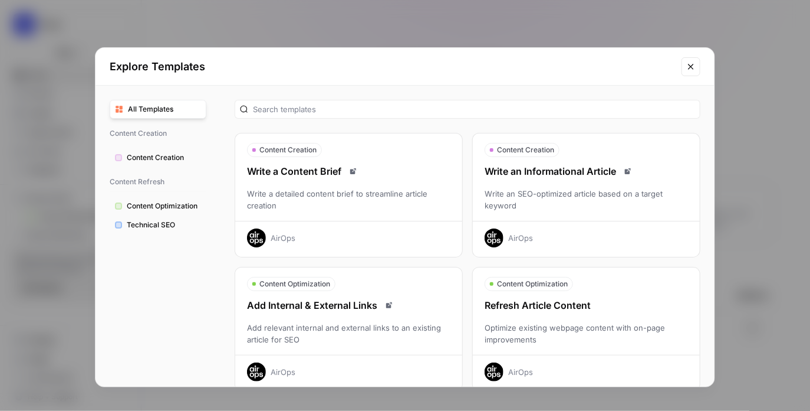
click at [563, 169] on div "Write an Informational Article" at bounding box center [586, 171] width 227 height 14
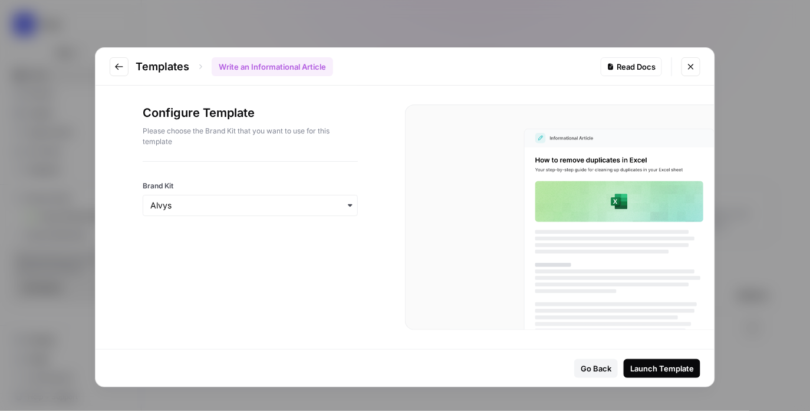
click at [640, 367] on div "Launch Template" at bounding box center [663, 368] width 64 height 12
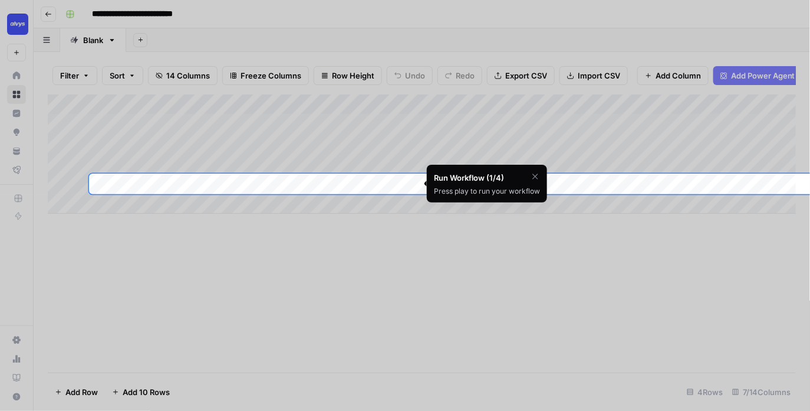
click at [538, 172] on icon "button" at bounding box center [535, 176] width 9 height 9
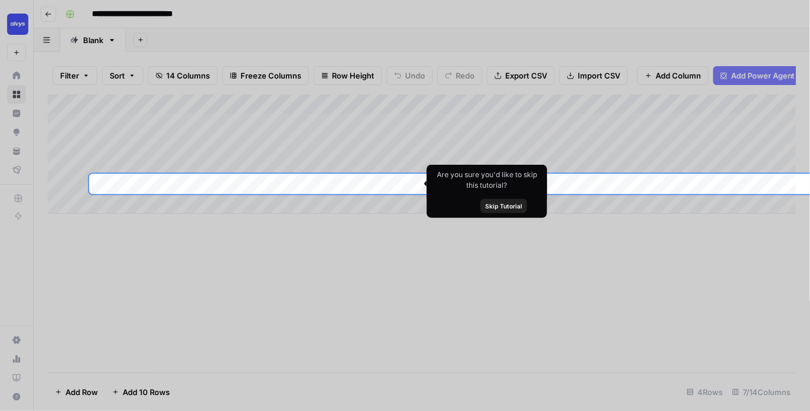
click at [509, 209] on span "Skip Tutorial" at bounding box center [503, 205] width 37 height 9
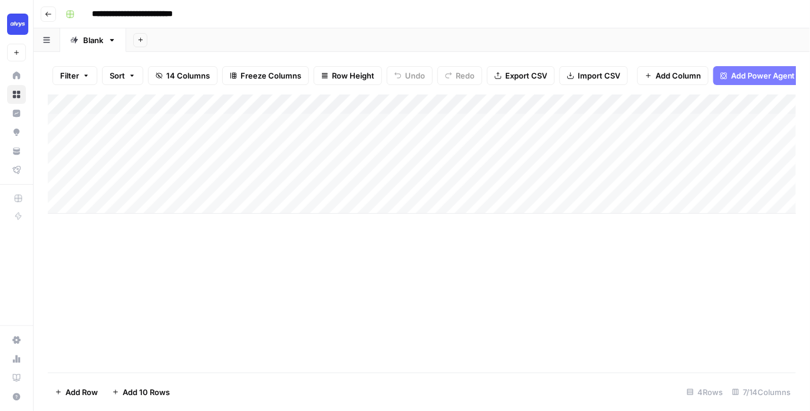
click at [435, 301] on div "Add Column" at bounding box center [422, 233] width 749 height 278
click at [348, 78] on span "Row Height" at bounding box center [353, 76] width 42 height 12
click at [342, 131] on span "Medium" at bounding box center [377, 133] width 85 height 12
click at [286, 301] on div "Add Column" at bounding box center [422, 233] width 749 height 278
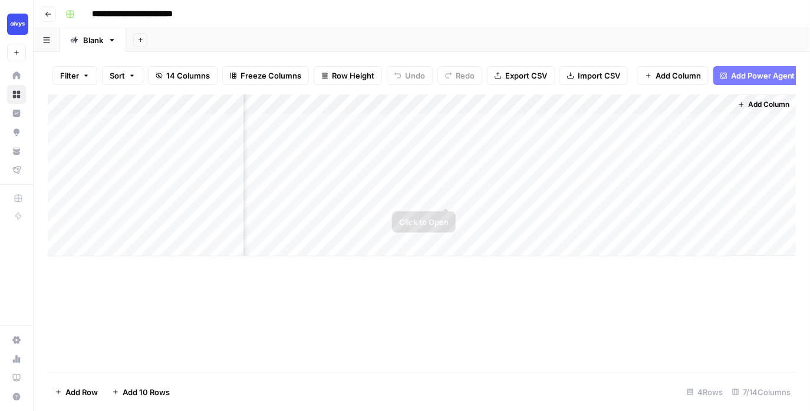
click at [761, 105] on span "Add Column" at bounding box center [769, 104] width 41 height 11
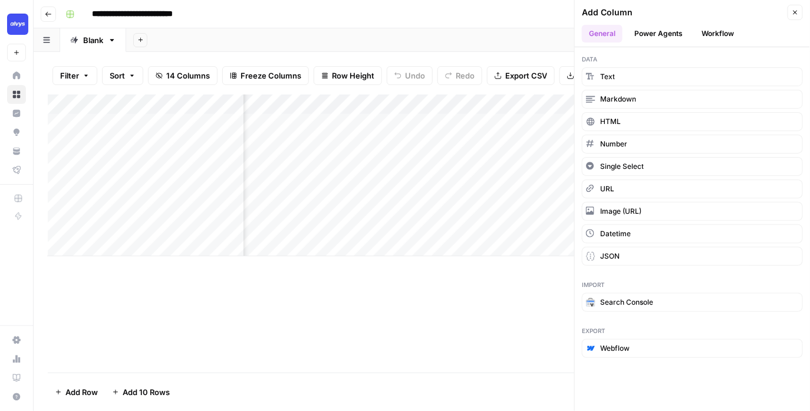
click at [669, 37] on button "Power Agents" at bounding box center [659, 34] width 63 height 18
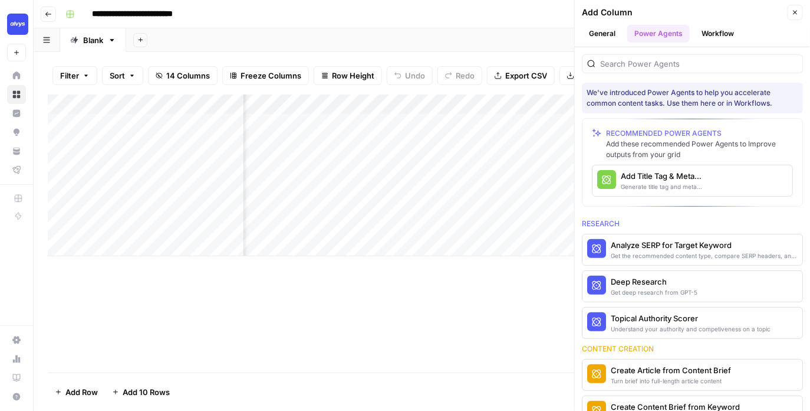
click at [672, 182] on div "Generate title tag and meta descriptions for a page" at bounding box center [673, 186] width 104 height 9
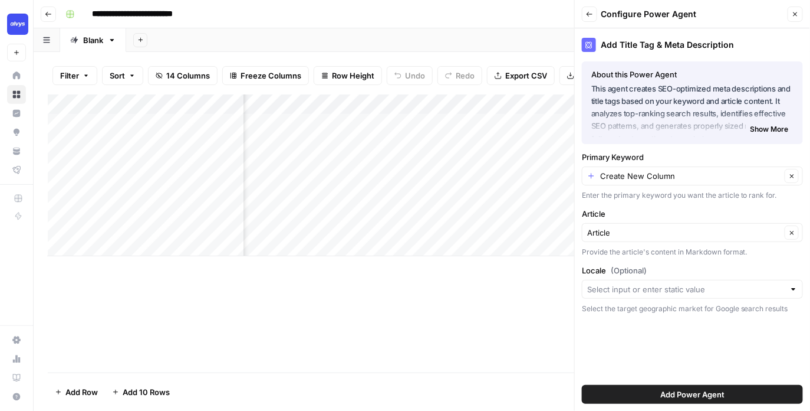
click at [718, 389] on span "Add Power Agent" at bounding box center [693, 394] width 64 height 12
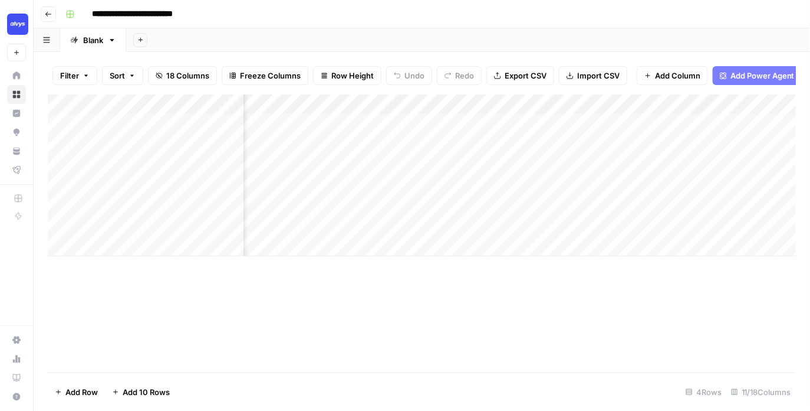
scroll to position [0, 900]
click at [777, 110] on button "Add Column" at bounding box center [764, 104] width 61 height 15
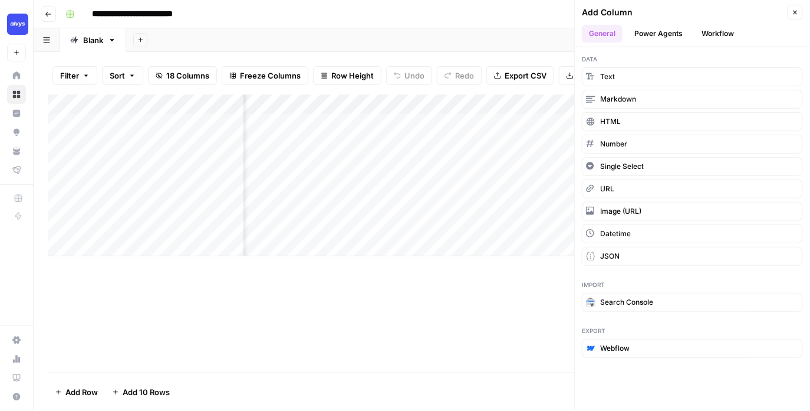
click at [640, 29] on button "Power Agents" at bounding box center [659, 34] width 63 height 18
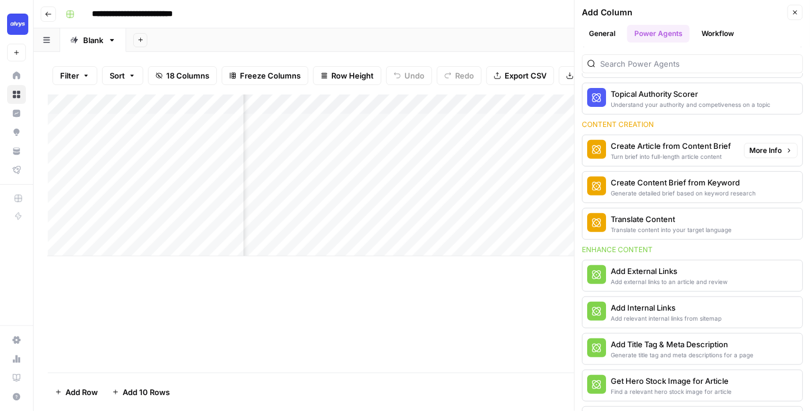
scroll to position [146, 0]
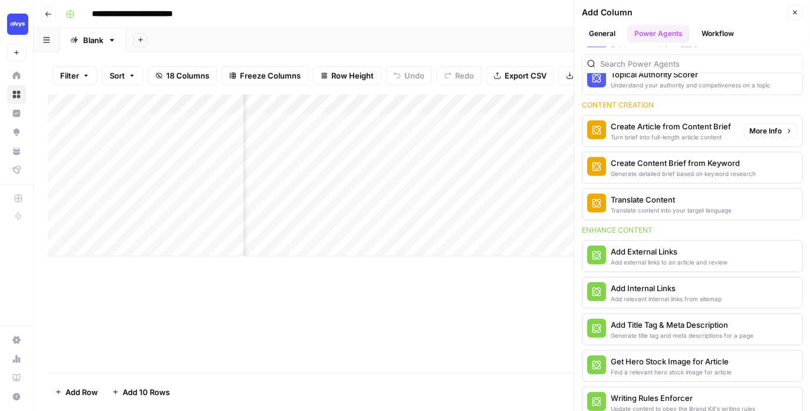
click at [655, 297] on div "Add relevant internal links from sitemap" at bounding box center [666, 298] width 111 height 9
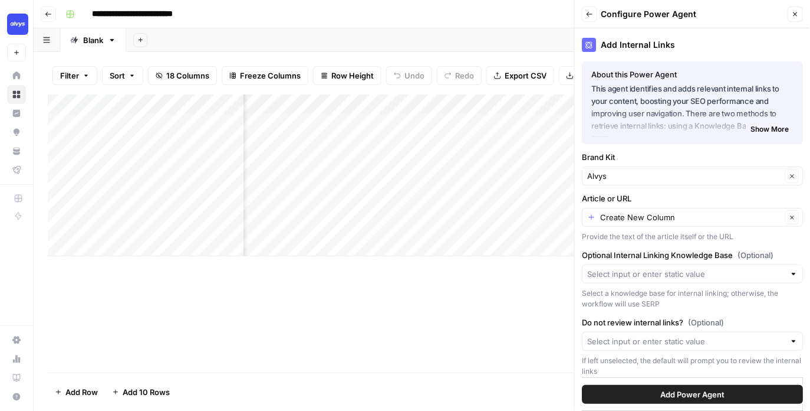
click at [723, 392] on span "Add Power Agent" at bounding box center [693, 394] width 64 height 12
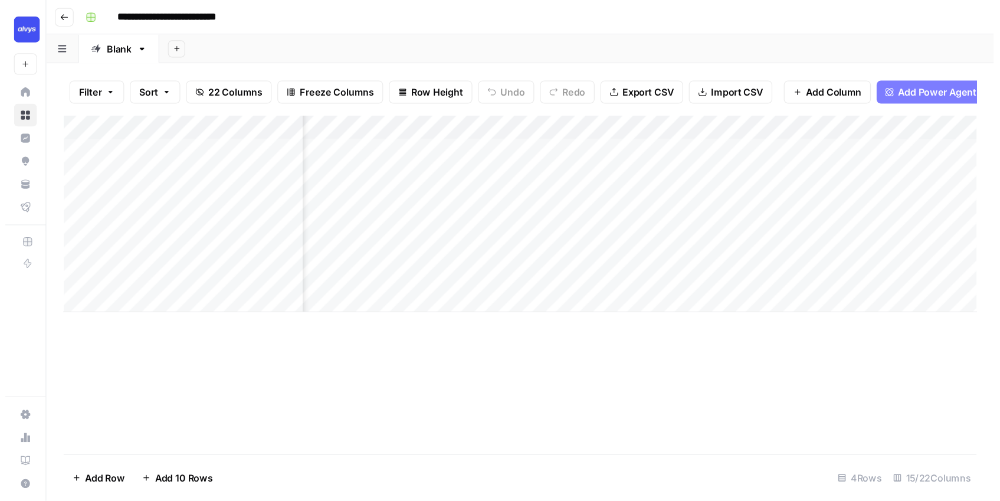
scroll to position [0, 0]
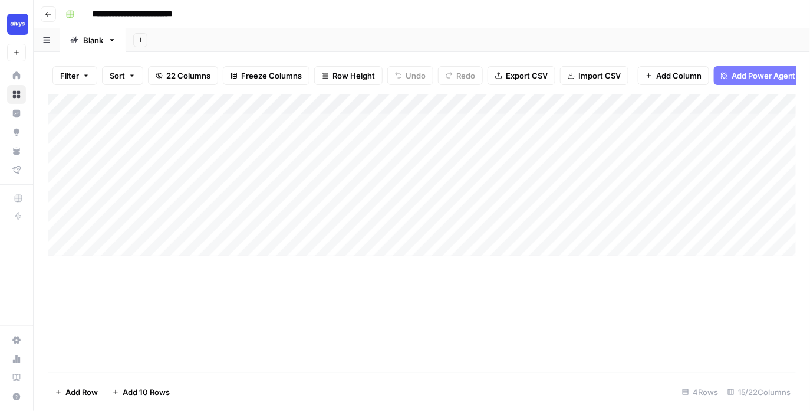
click at [335, 124] on div "Add Column" at bounding box center [422, 175] width 749 height 162
click at [334, 153] on div "Add Column" at bounding box center [422, 175] width 749 height 162
click at [334, 219] on div "Add Column" at bounding box center [422, 175] width 749 height 162
click at [307, 292] on div "Add Column" at bounding box center [422, 233] width 749 height 278
click at [412, 122] on div "Add Column" at bounding box center [422, 175] width 749 height 162
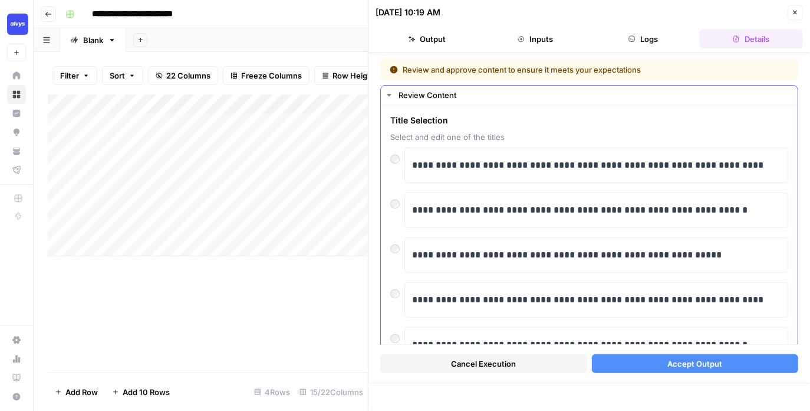
click at [397, 252] on div at bounding box center [397, 245] width 14 height 17
click at [616, 362] on button "Accept Output" at bounding box center [695, 363] width 207 height 19
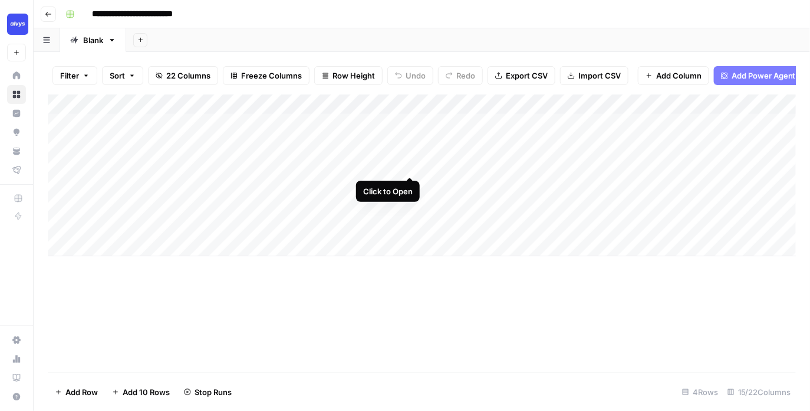
click at [408, 153] on div "Add Column" at bounding box center [422, 175] width 749 height 162
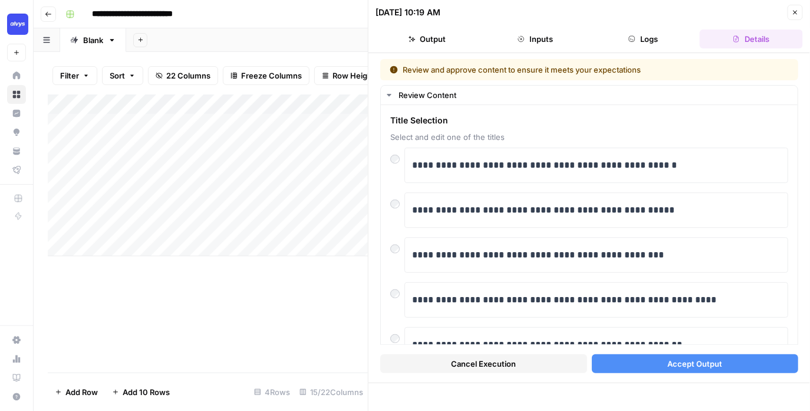
click at [626, 360] on button "Accept Output" at bounding box center [695, 363] width 207 height 19
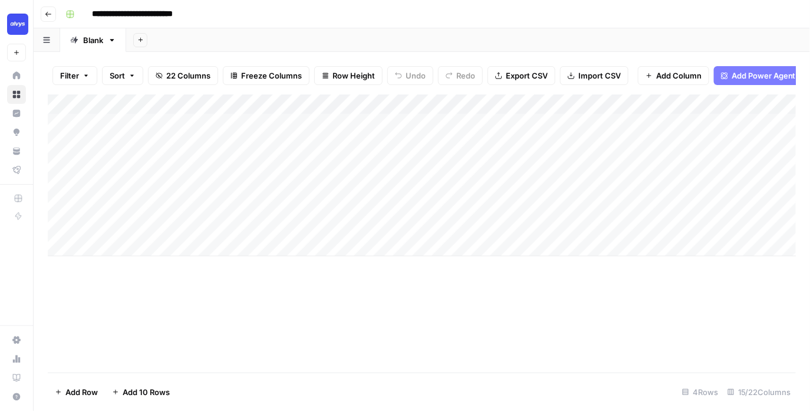
click at [598, 38] on div "Add Sheet" at bounding box center [468, 40] width 684 height 24
click at [596, 35] on div "Add Sheet" at bounding box center [468, 40] width 684 height 24
click at [485, 34] on div "Add Sheet" at bounding box center [468, 40] width 684 height 24
click at [410, 217] on div "Add Column" at bounding box center [422, 175] width 749 height 162
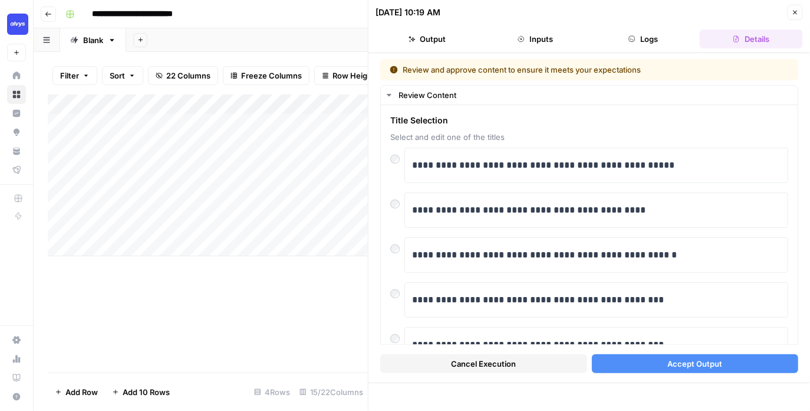
click at [685, 359] on span "Accept Output" at bounding box center [695, 363] width 55 height 12
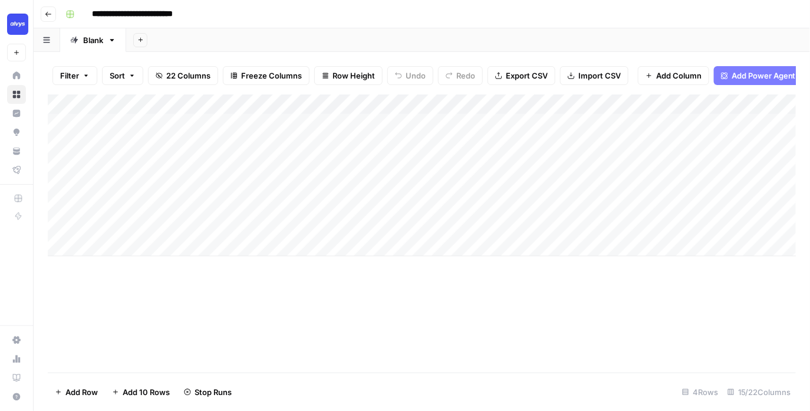
click at [686, 16] on div "**********" at bounding box center [430, 14] width 738 height 19
click at [466, 36] on div "Add Sheet" at bounding box center [468, 40] width 684 height 24
